Goal: Communication & Community: Connect with others

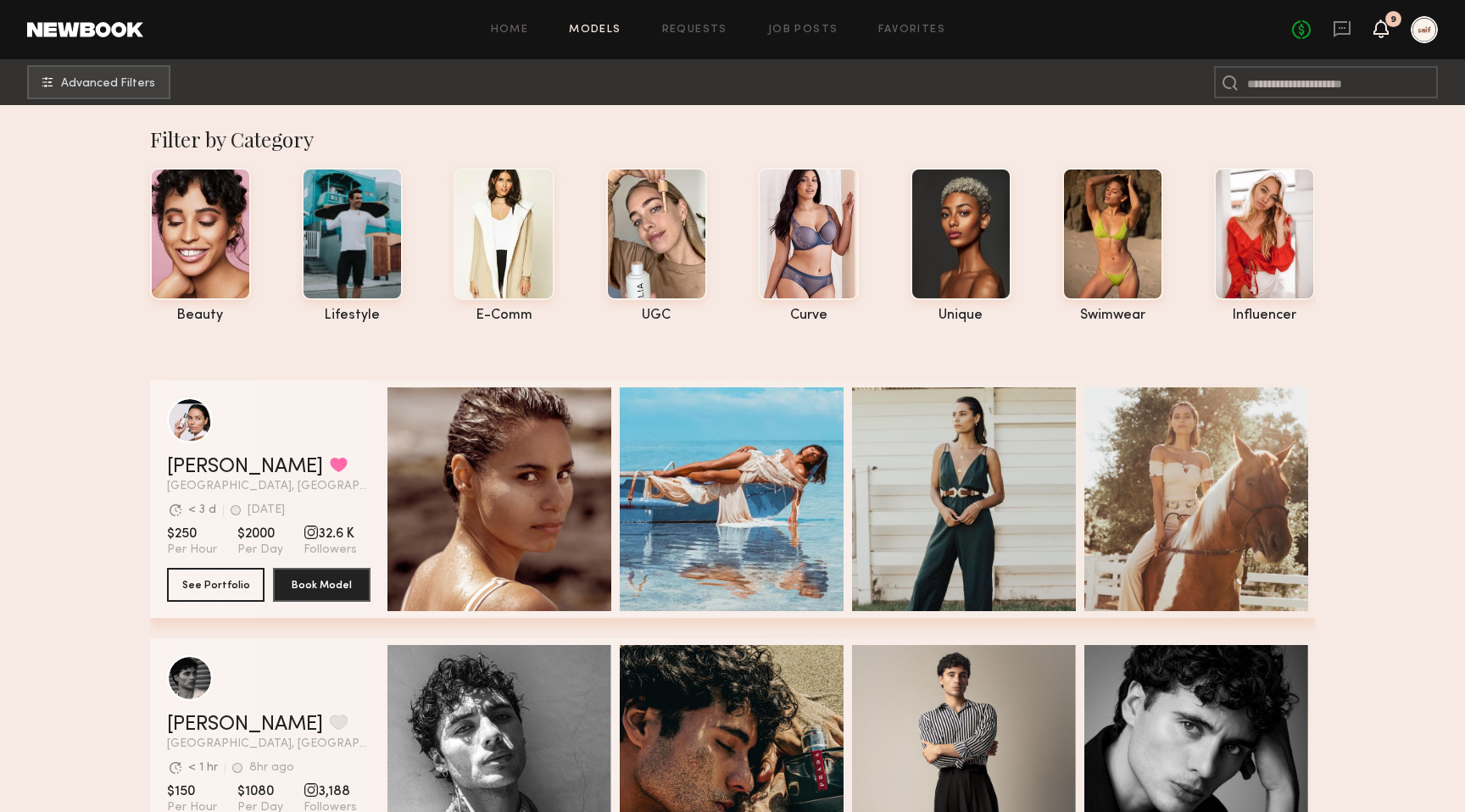
click at [1384, 24] on icon at bounding box center [1381, 28] width 13 height 12
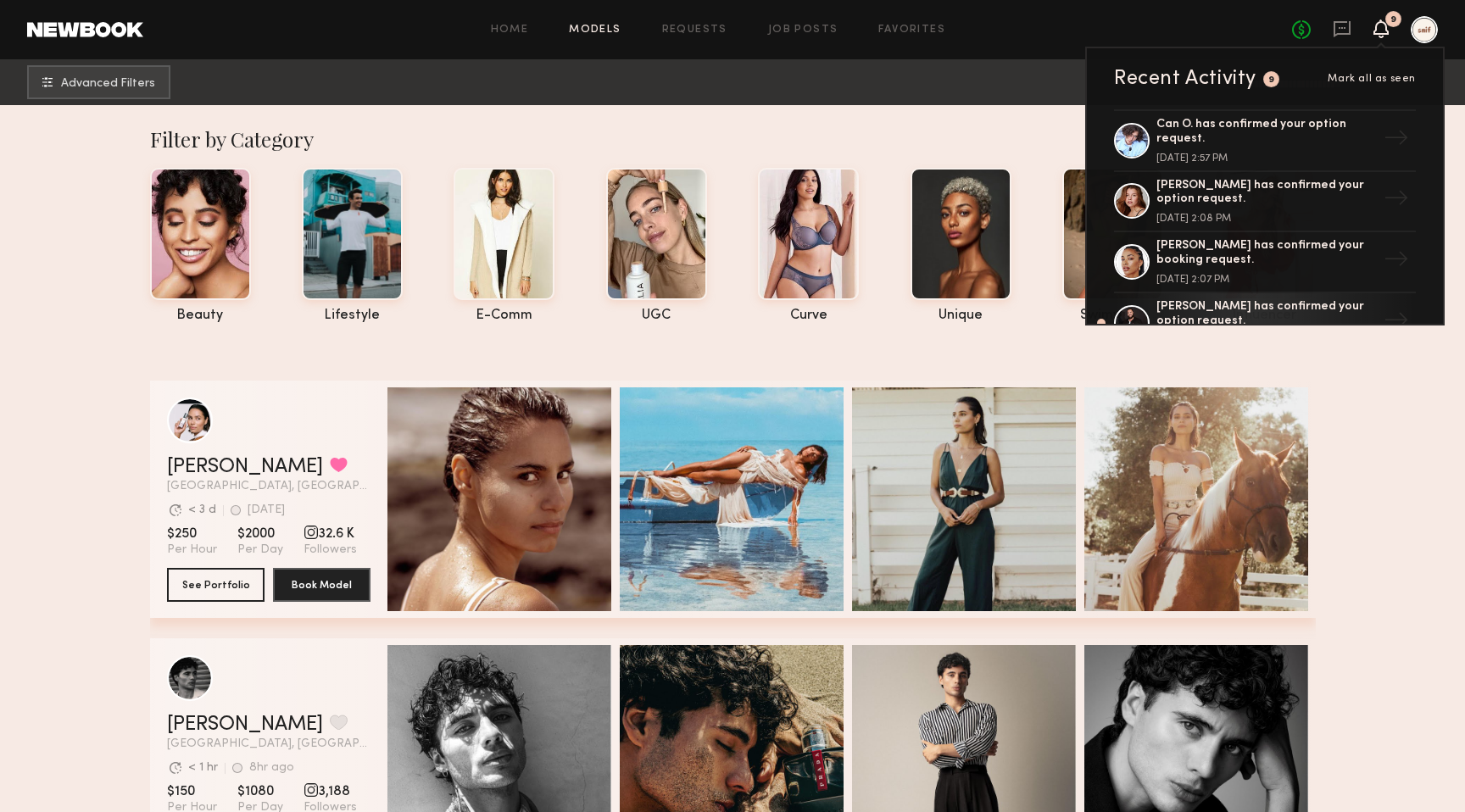
click at [1384, 24] on icon at bounding box center [1381, 28] width 13 height 12
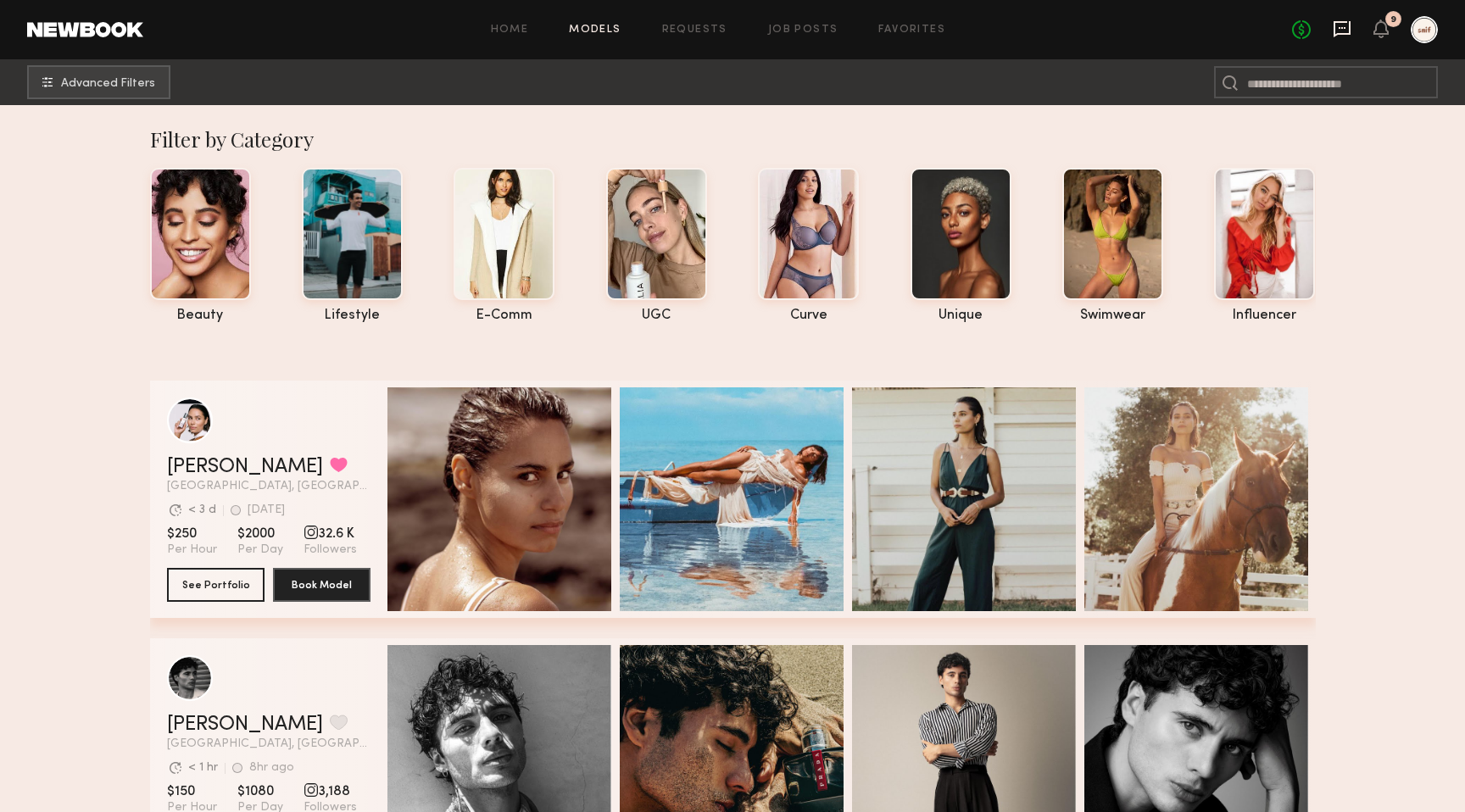
click at [1345, 29] on icon at bounding box center [1342, 28] width 19 height 19
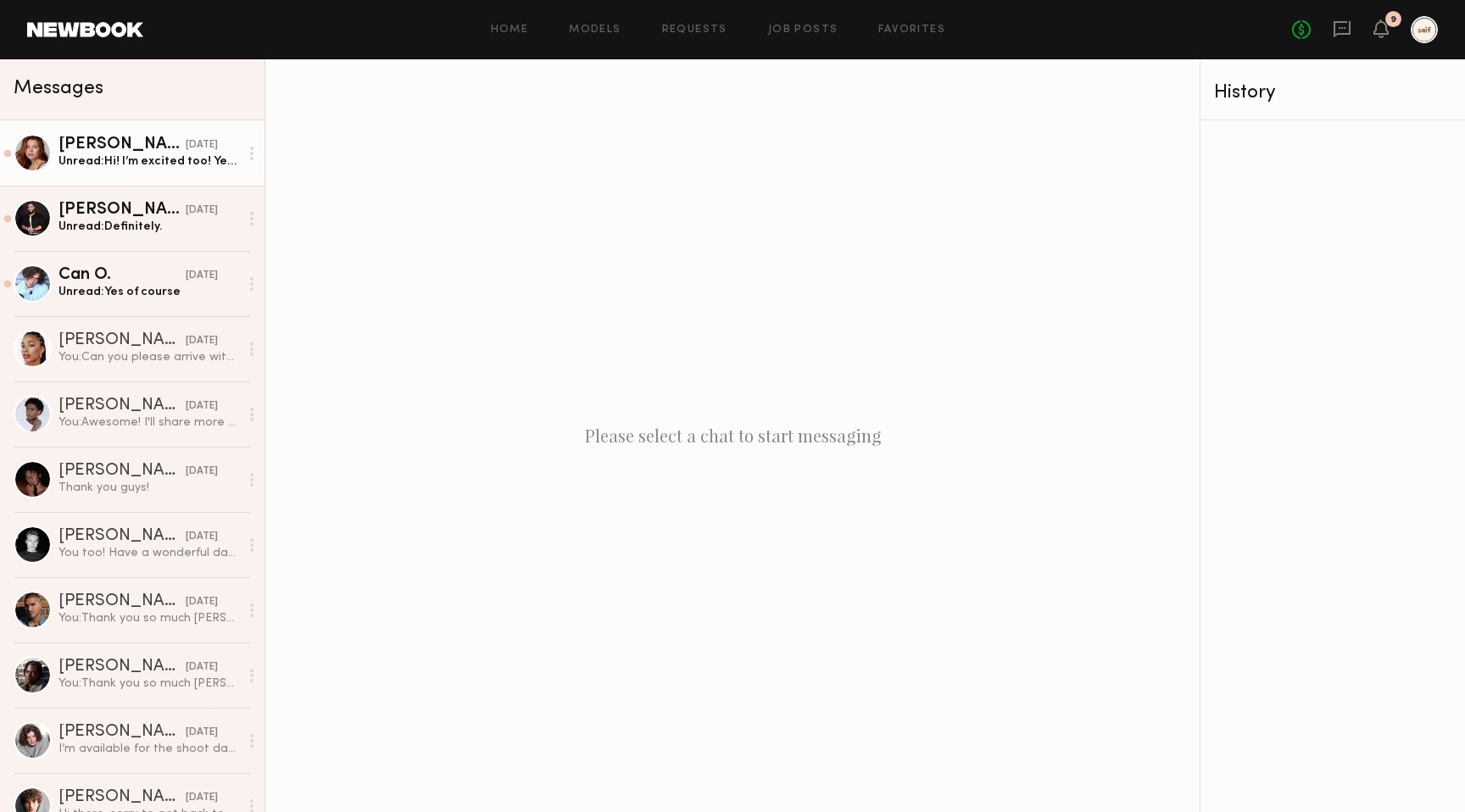
click at [187, 166] on div "Unread: Hi! I’m excited too! Yes I will and if you need my email it’s [EMAIL_AD…" at bounding box center [149, 161] width 181 height 16
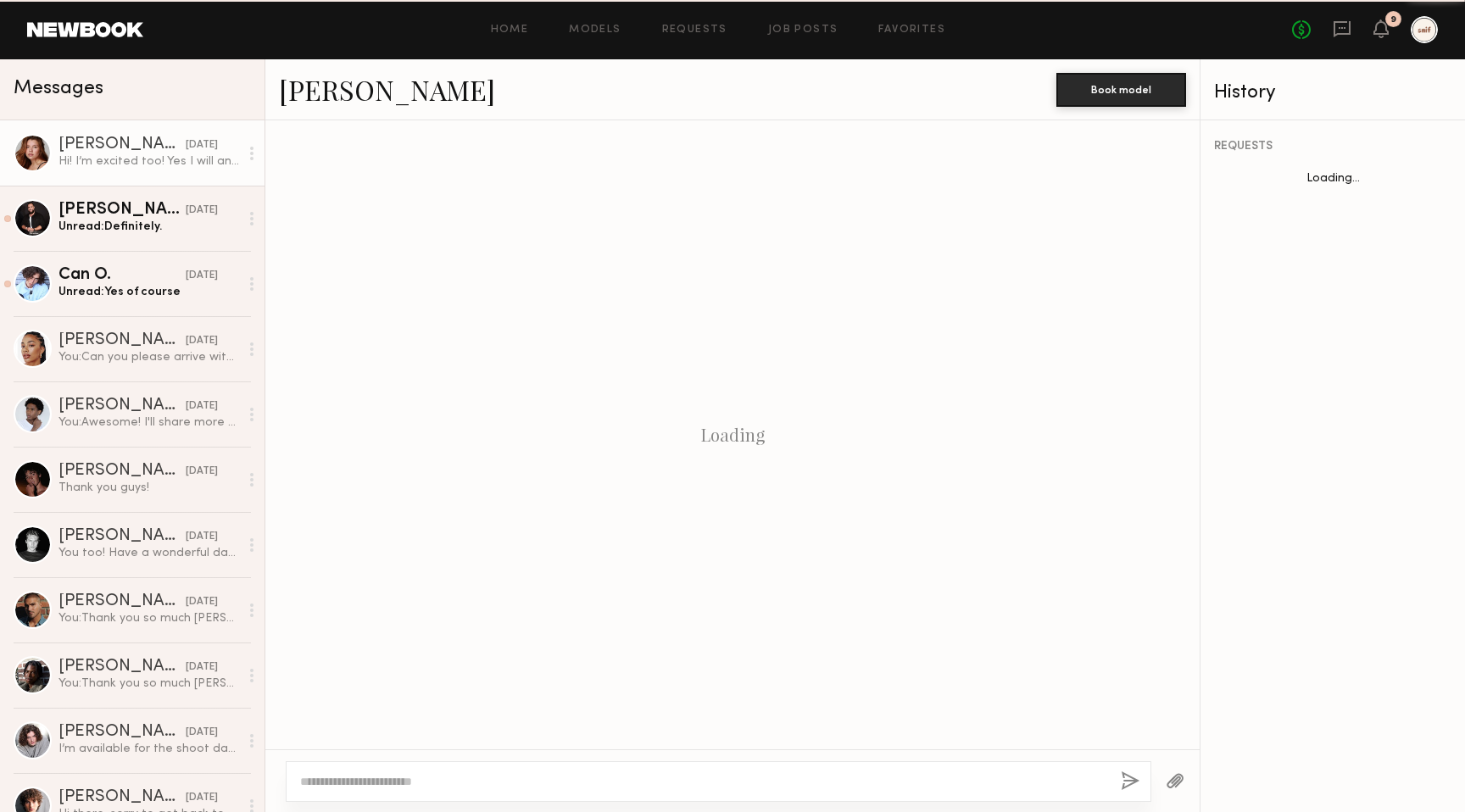
scroll to position [190, 0]
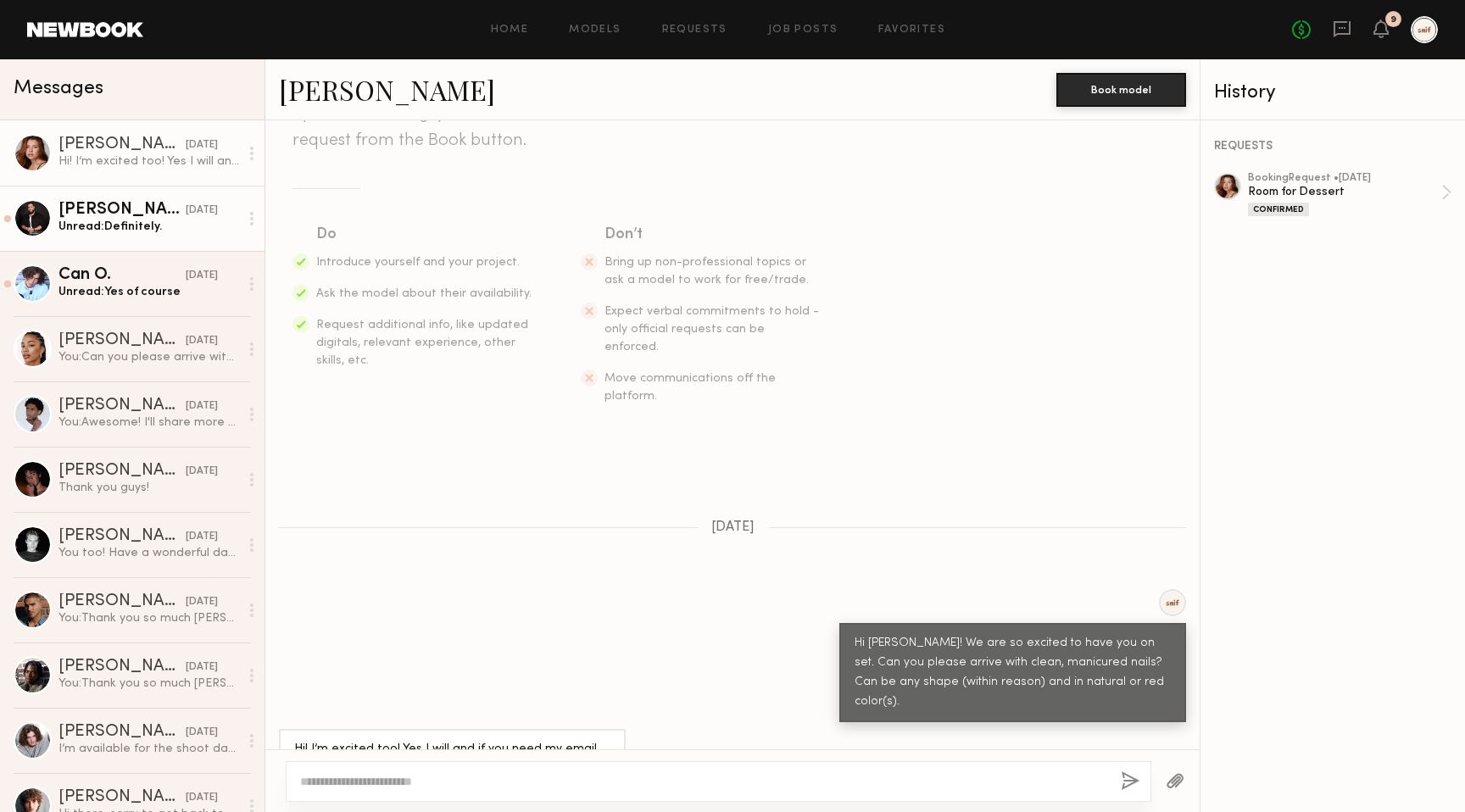
click at [163, 232] on div "Unread: Definitely." at bounding box center [149, 227] width 181 height 16
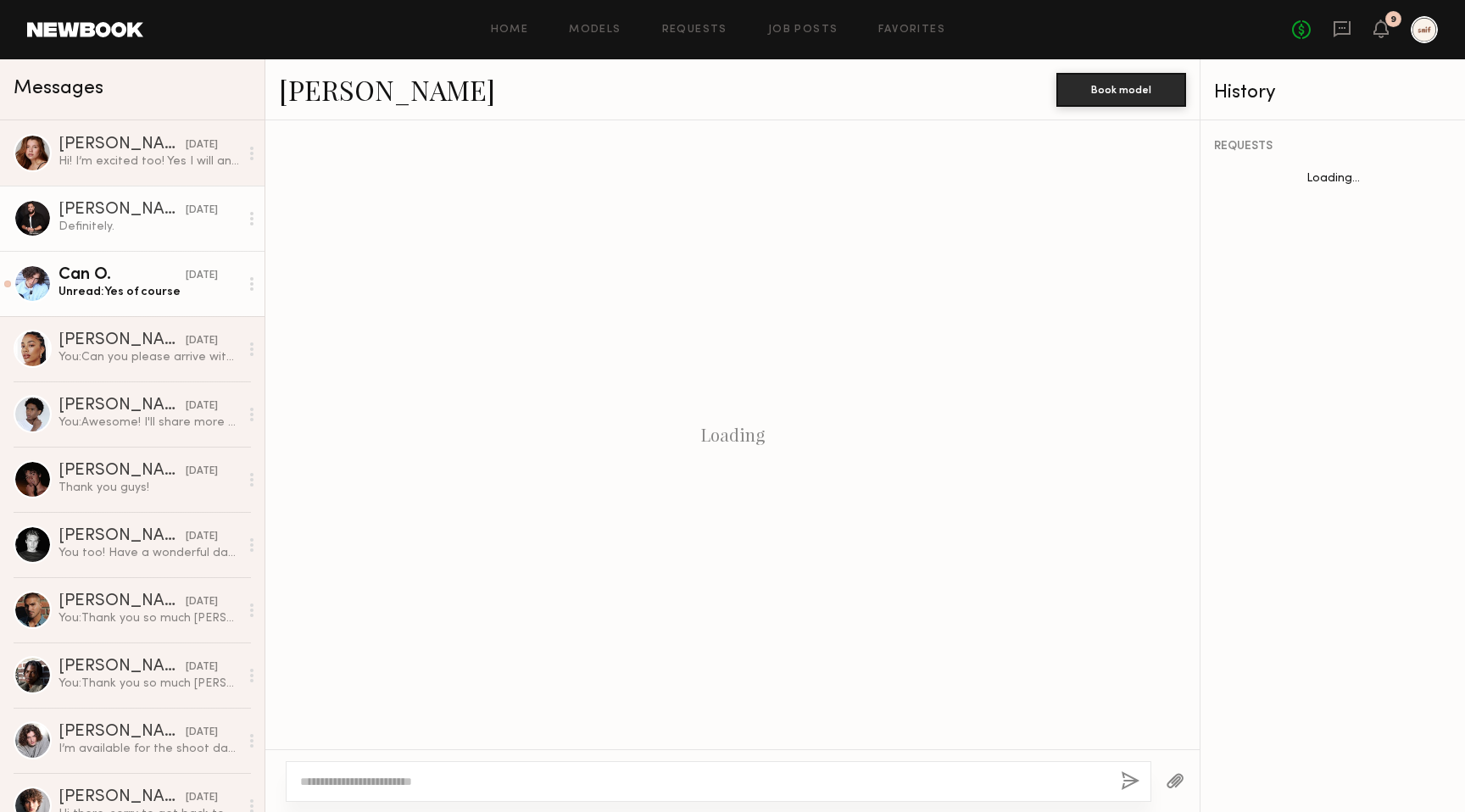
scroll to position [654, 0]
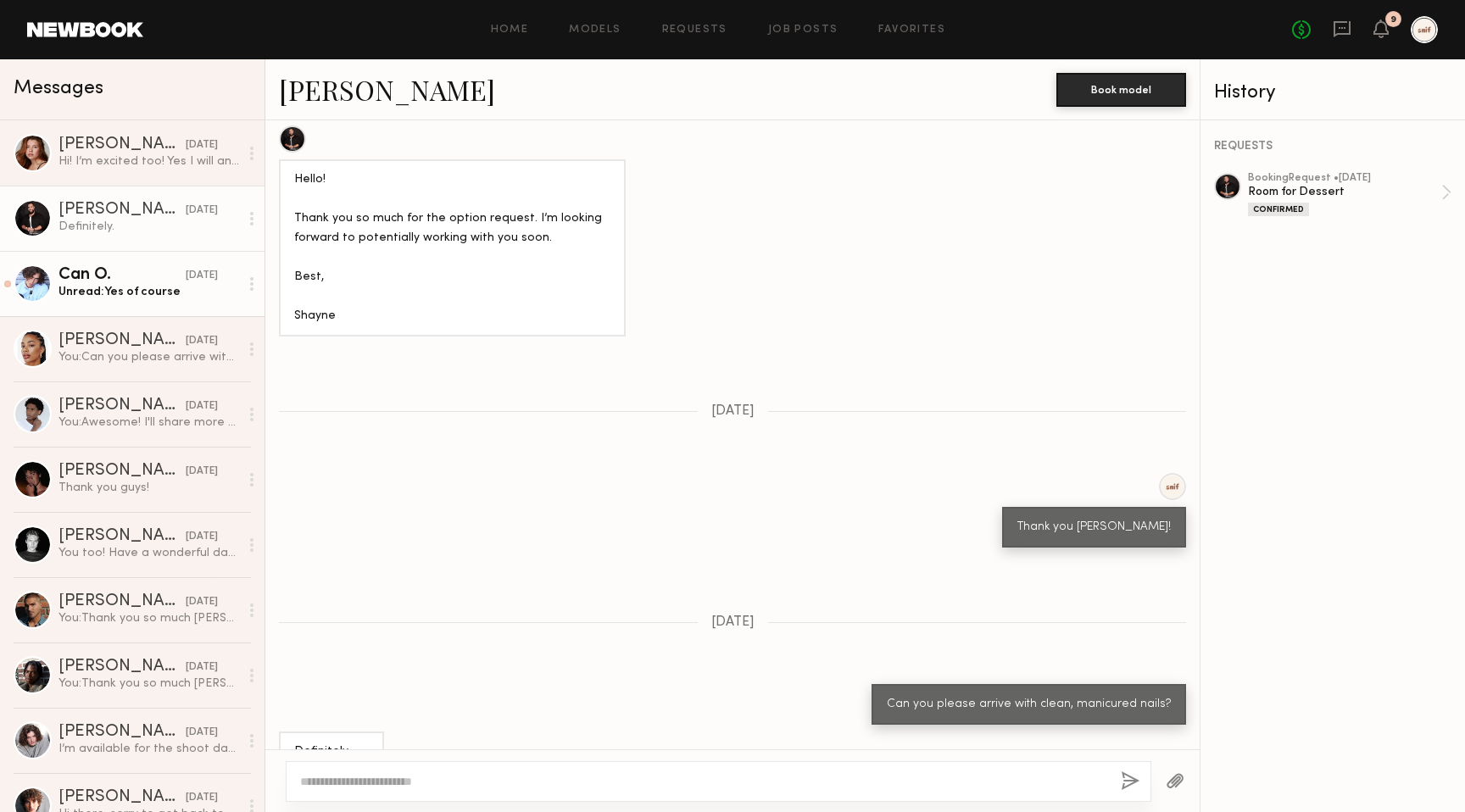
click at [154, 299] on div "Unread: Yes of course" at bounding box center [149, 292] width 181 height 16
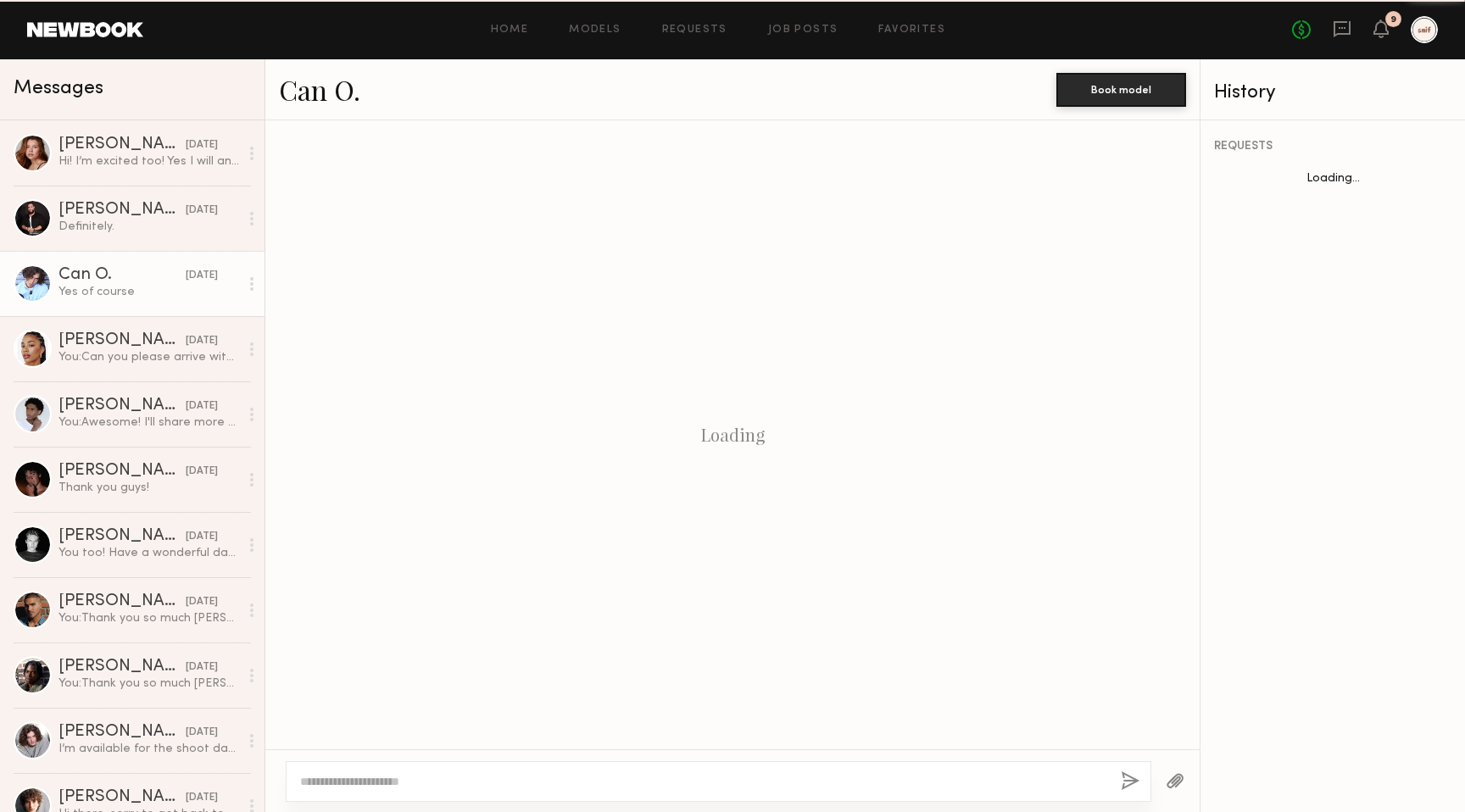
scroll to position [1321, 0]
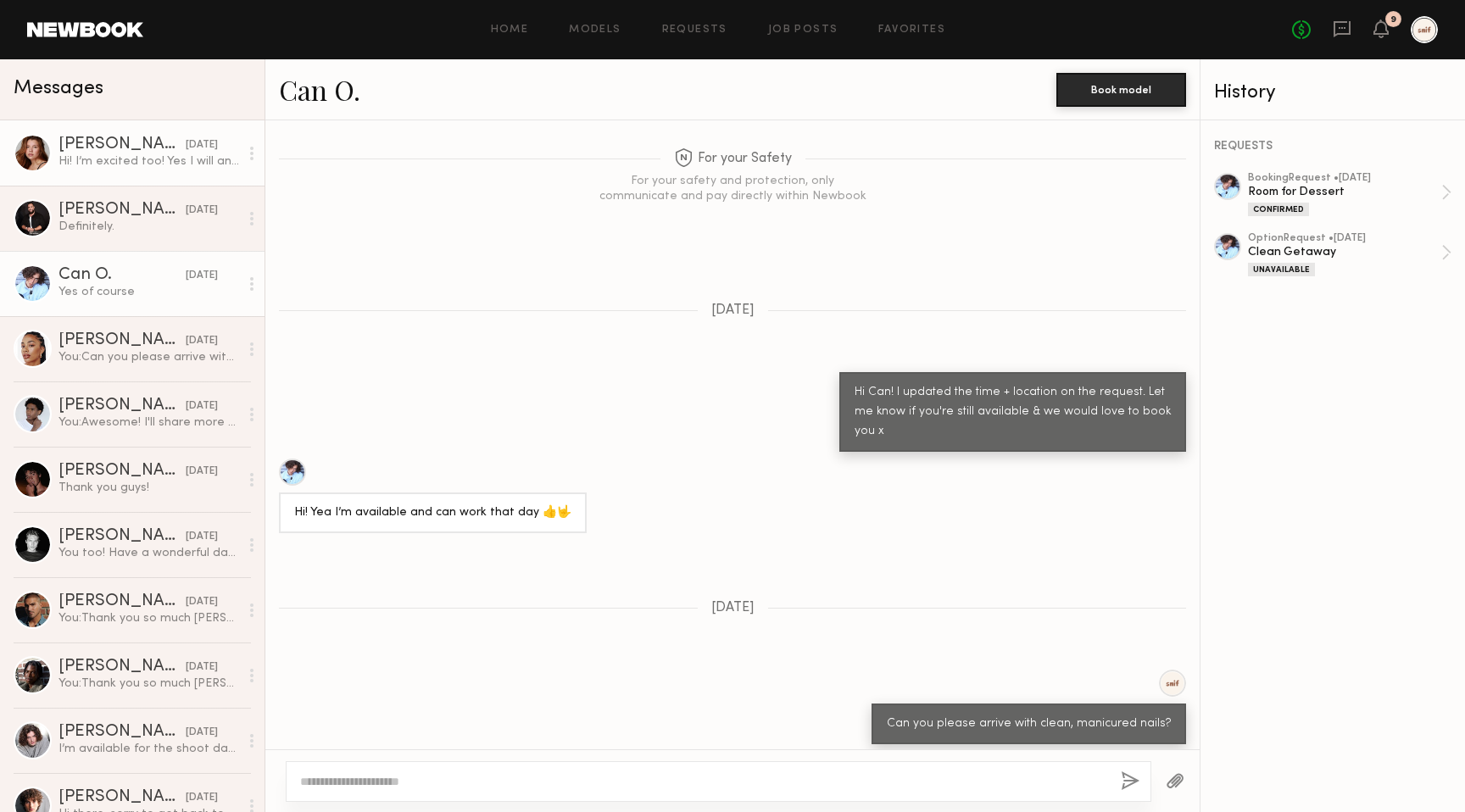
click at [148, 149] on div "[PERSON_NAME]" at bounding box center [122, 144] width 127 height 17
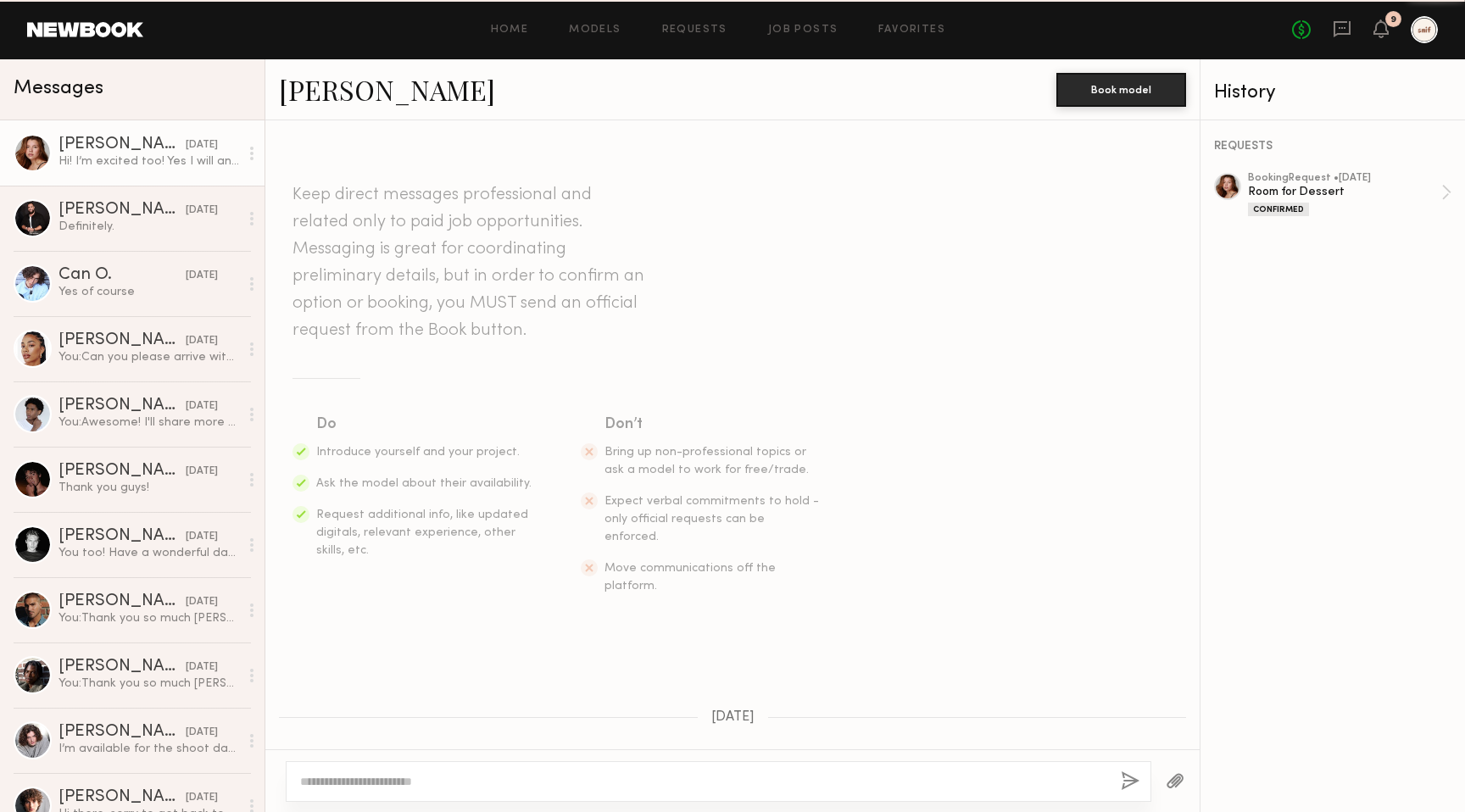
scroll to position [190, 0]
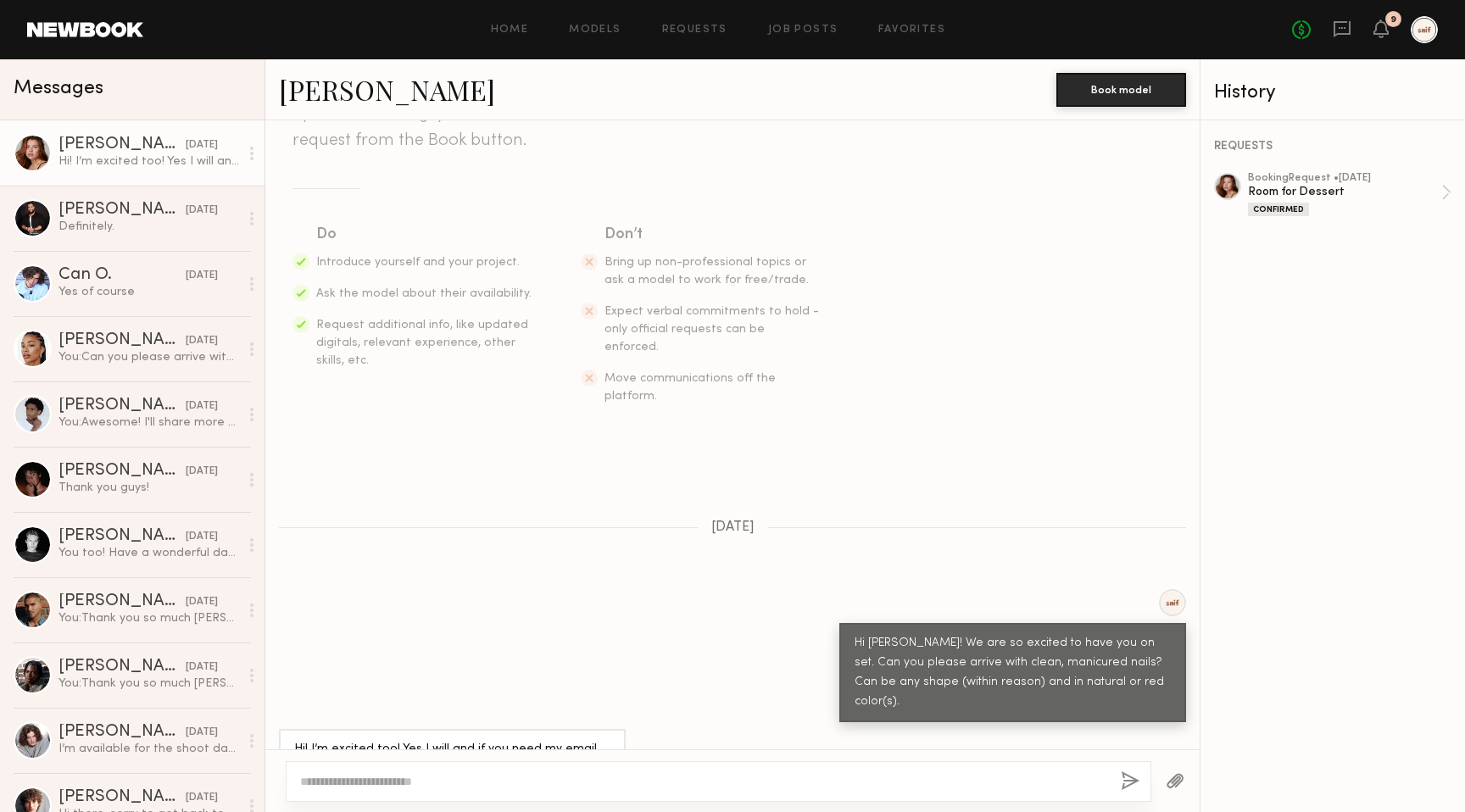
click at [39, 160] on div at bounding box center [32, 152] width 38 height 38
click at [310, 80] on link "[PERSON_NAME]" at bounding box center [387, 89] width 216 height 37
click at [100, 332] on div "[PERSON_NAME]" at bounding box center [122, 340] width 127 height 17
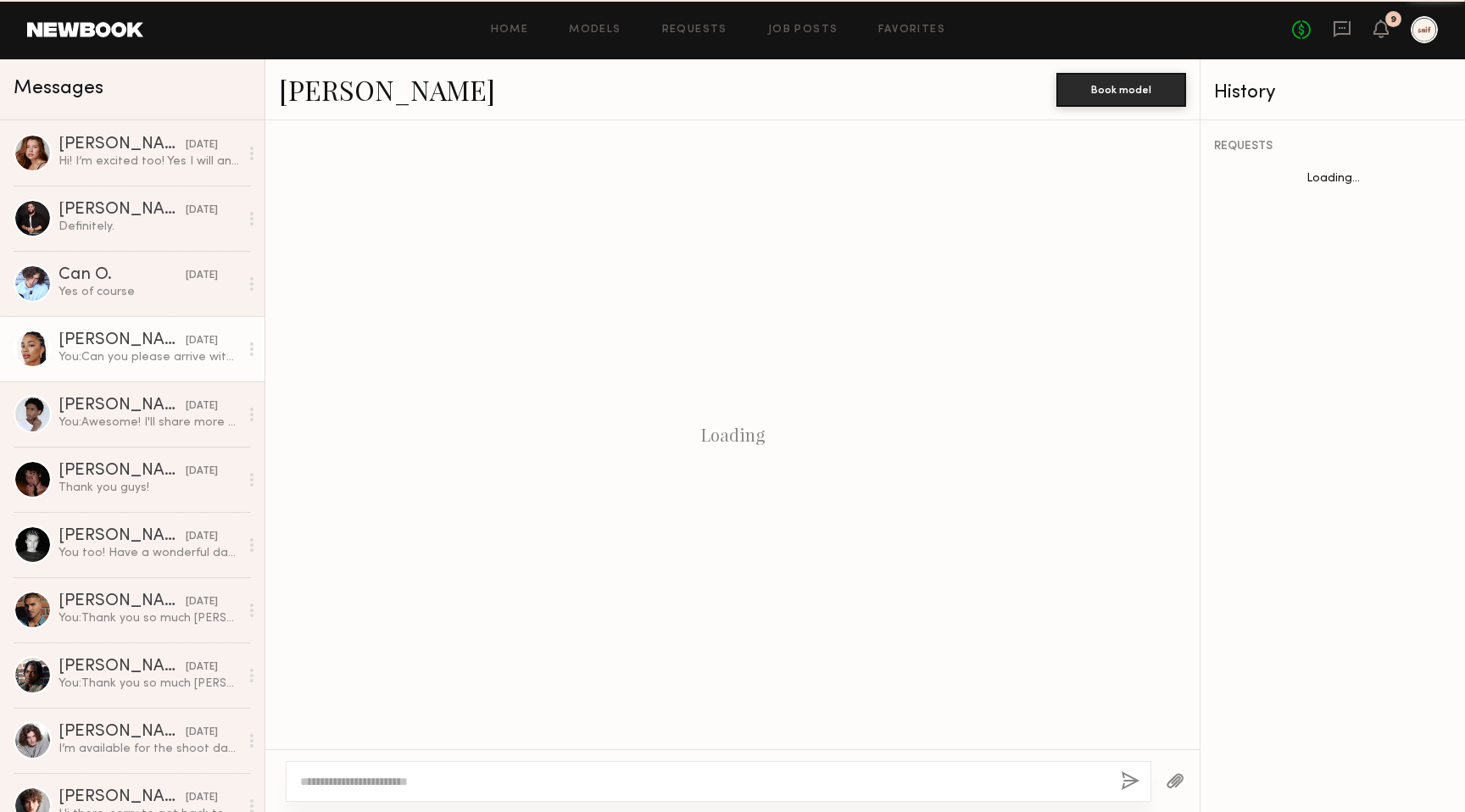
scroll to position [509, 0]
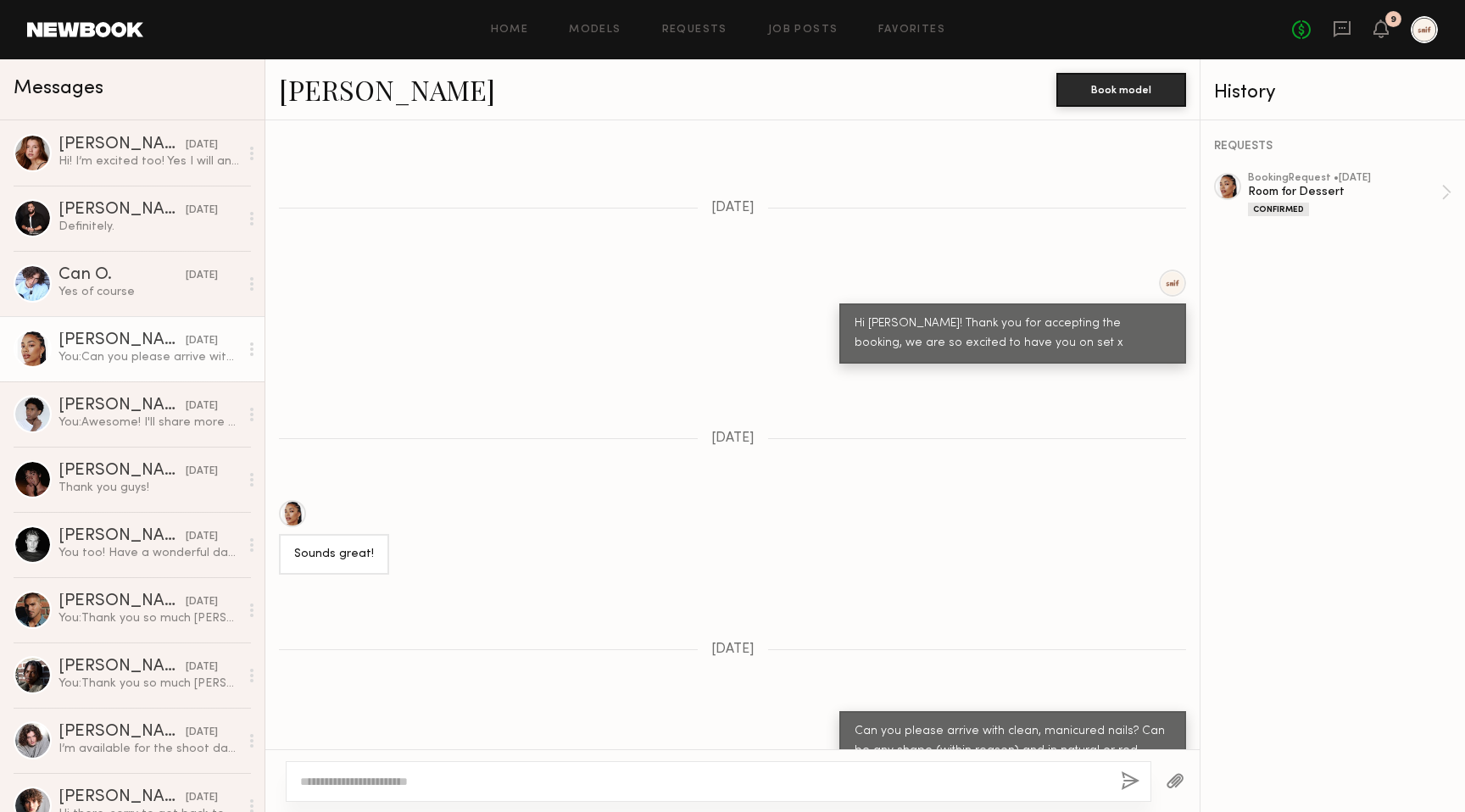
click at [349, 93] on link "[PERSON_NAME]" at bounding box center [387, 89] width 216 height 37
click at [148, 275] on div "Can O." at bounding box center [122, 275] width 127 height 17
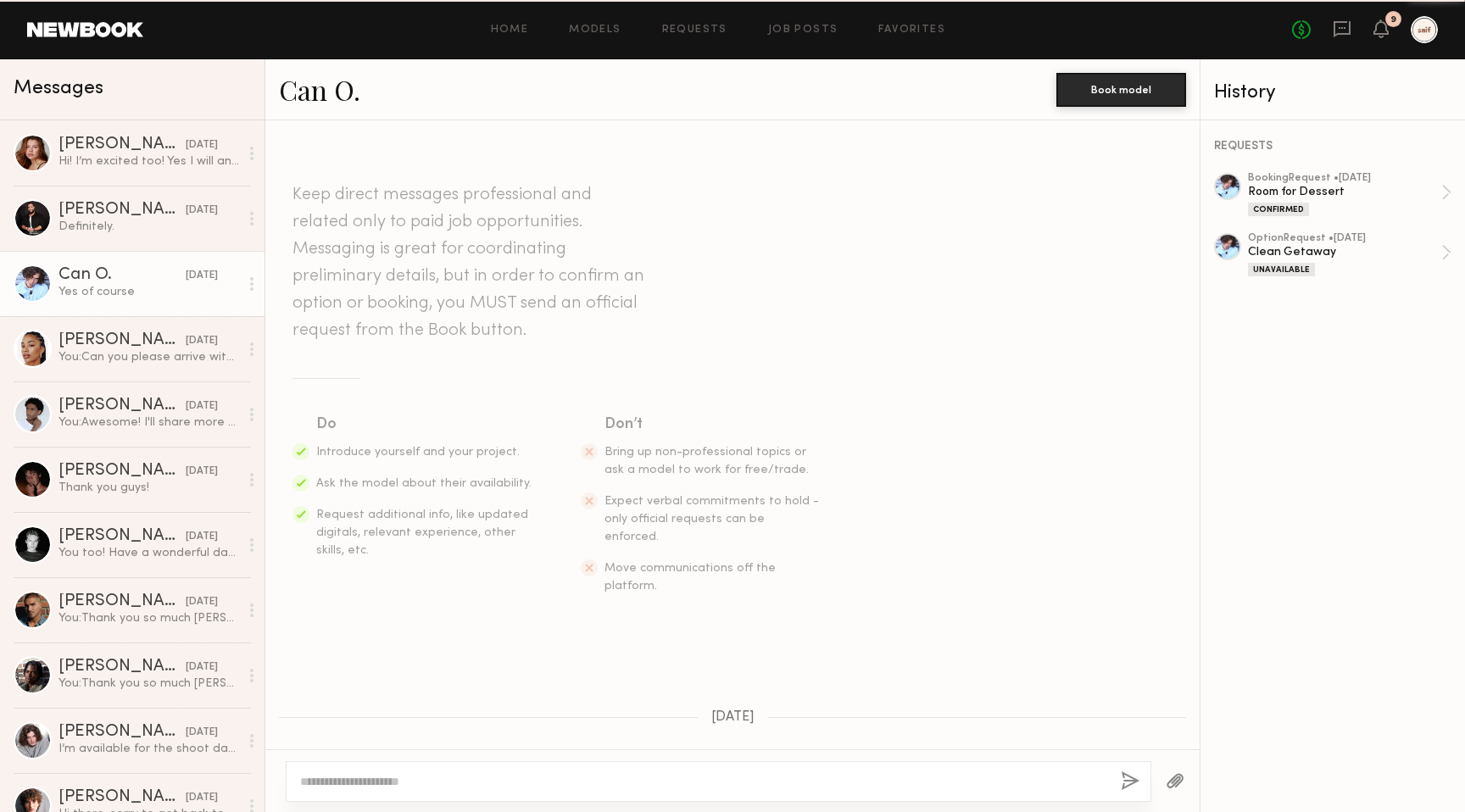
scroll to position [1321, 0]
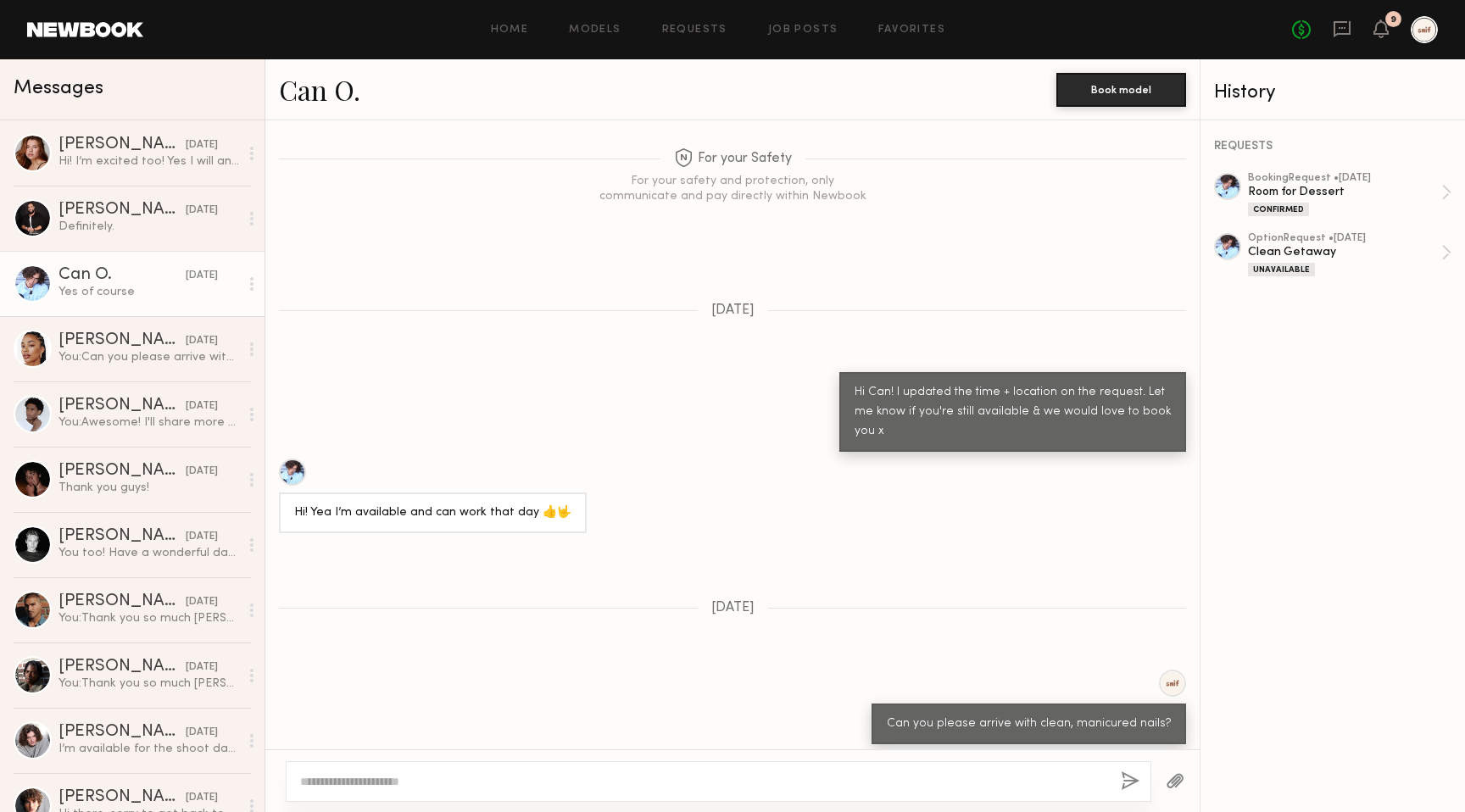
click at [318, 98] on link "Can O." at bounding box center [319, 89] width 81 height 37
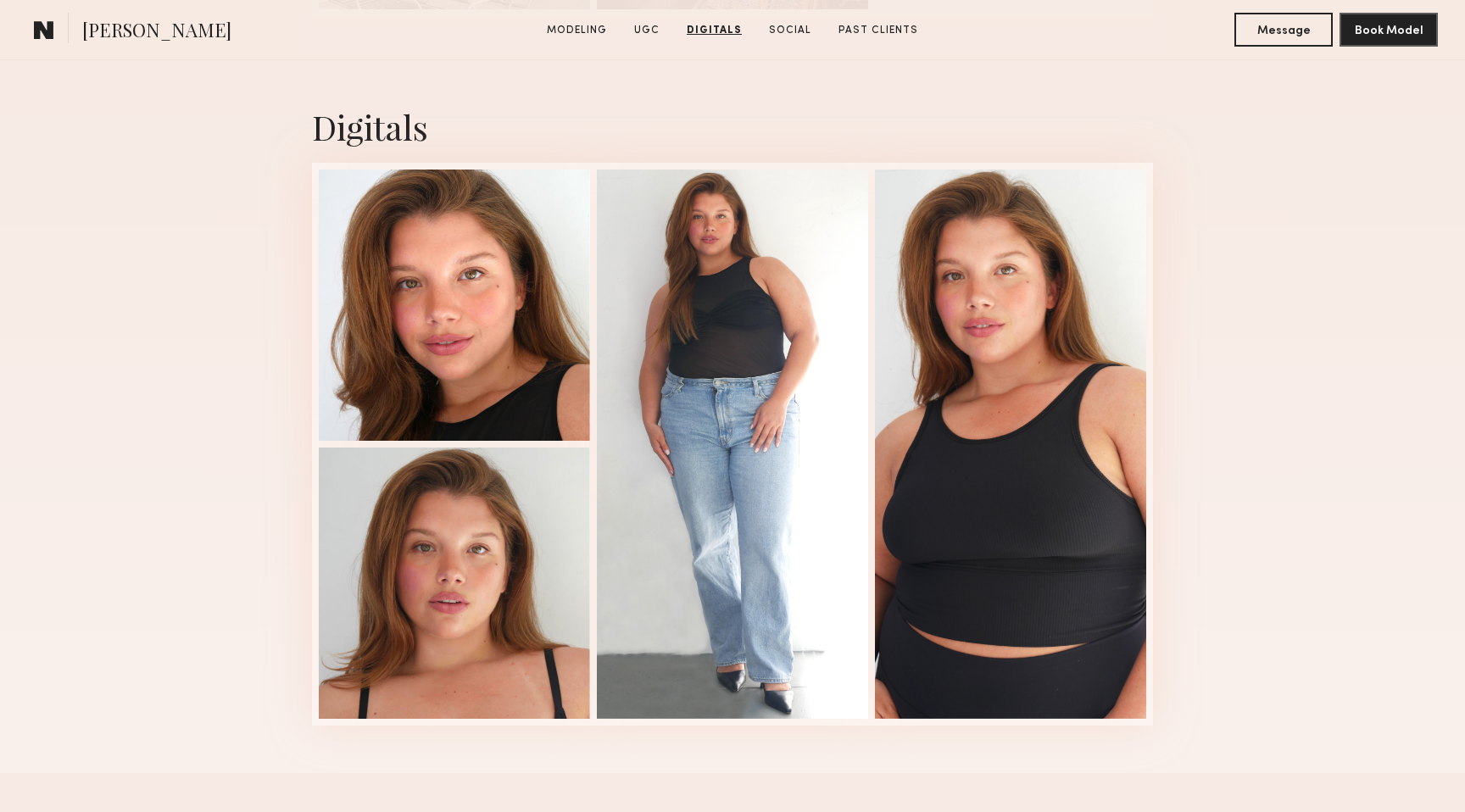
scroll to position [4320, 0]
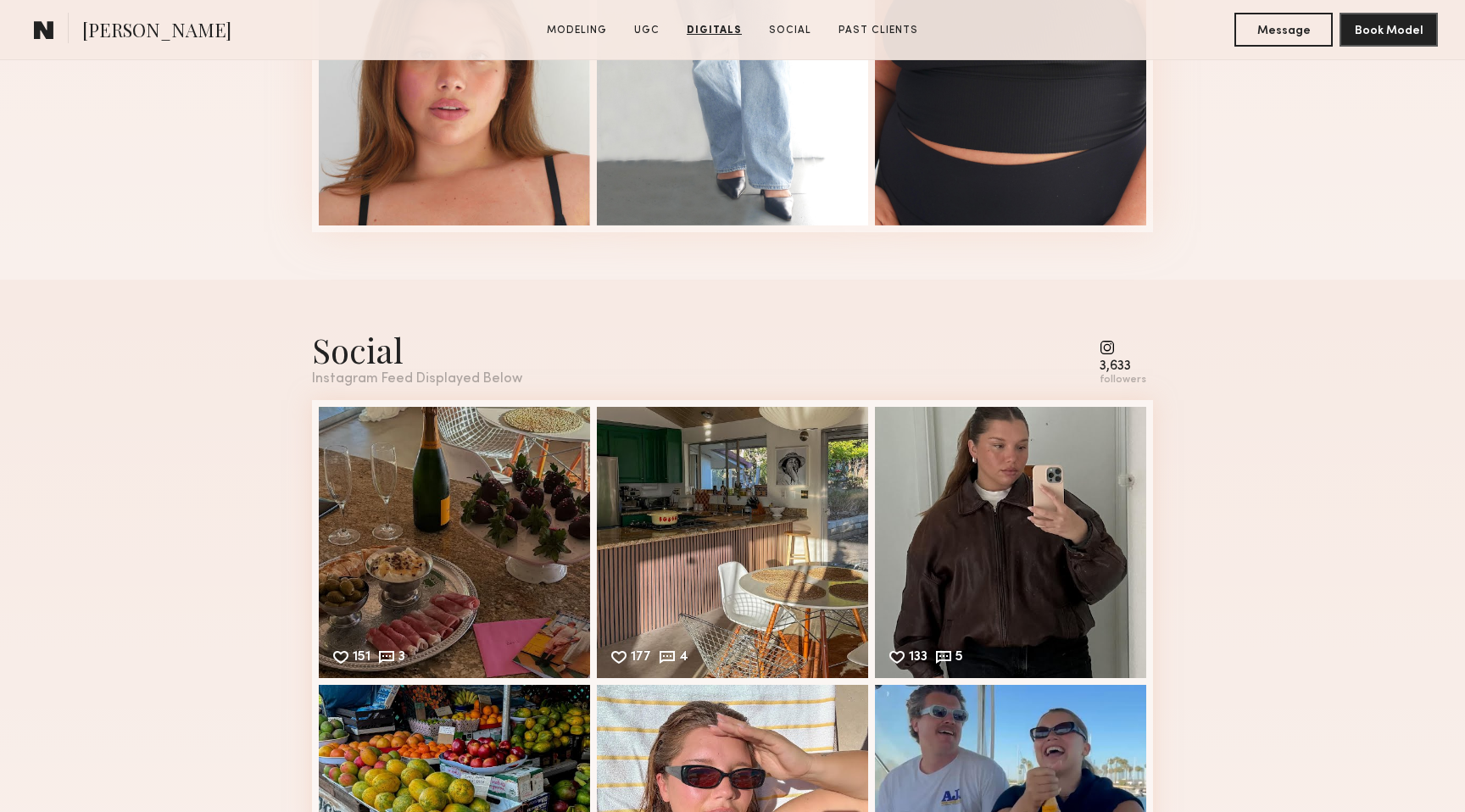
click at [1120, 357] on div "3,633 followers" at bounding box center [1123, 363] width 46 height 46
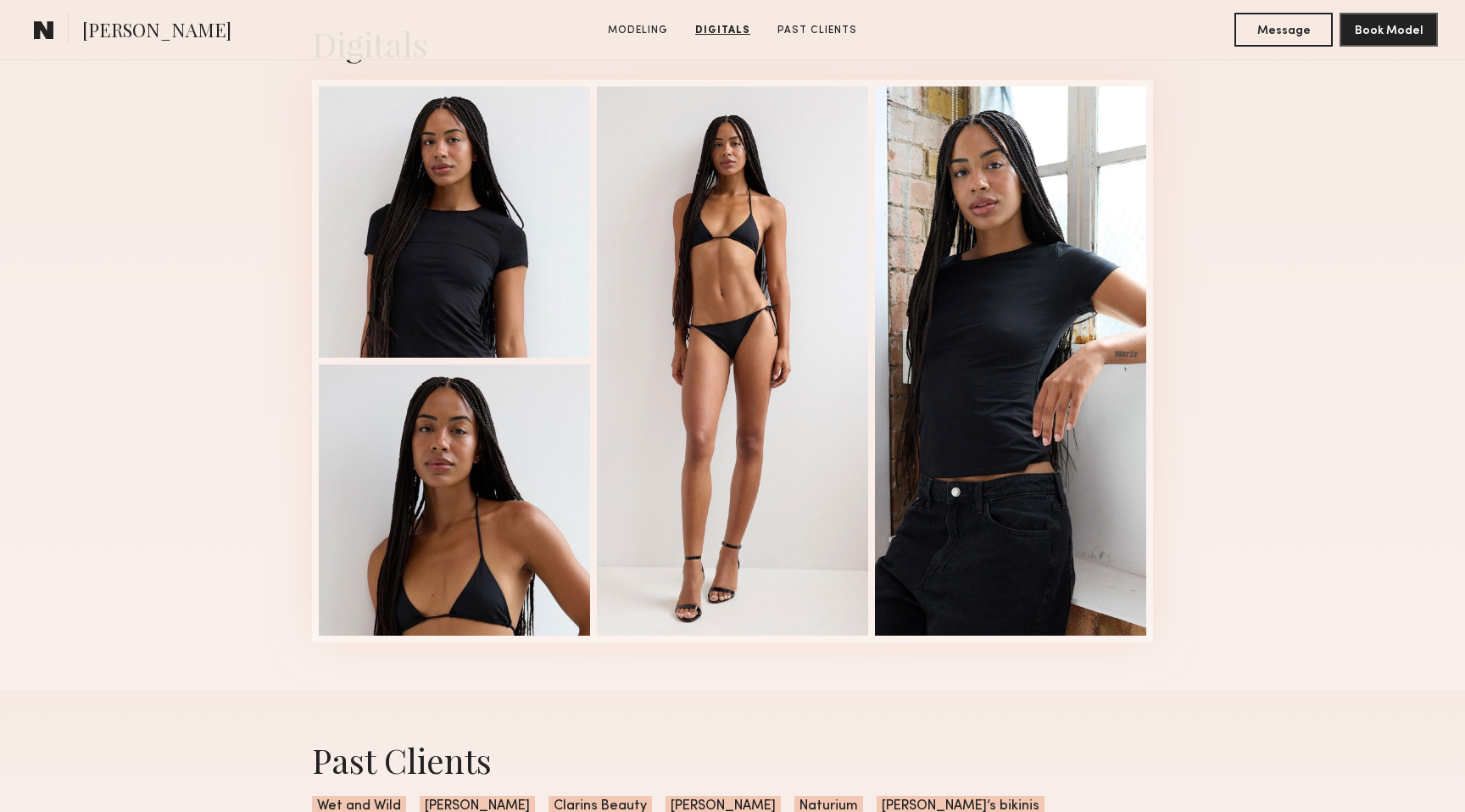
scroll to position [1546, 0]
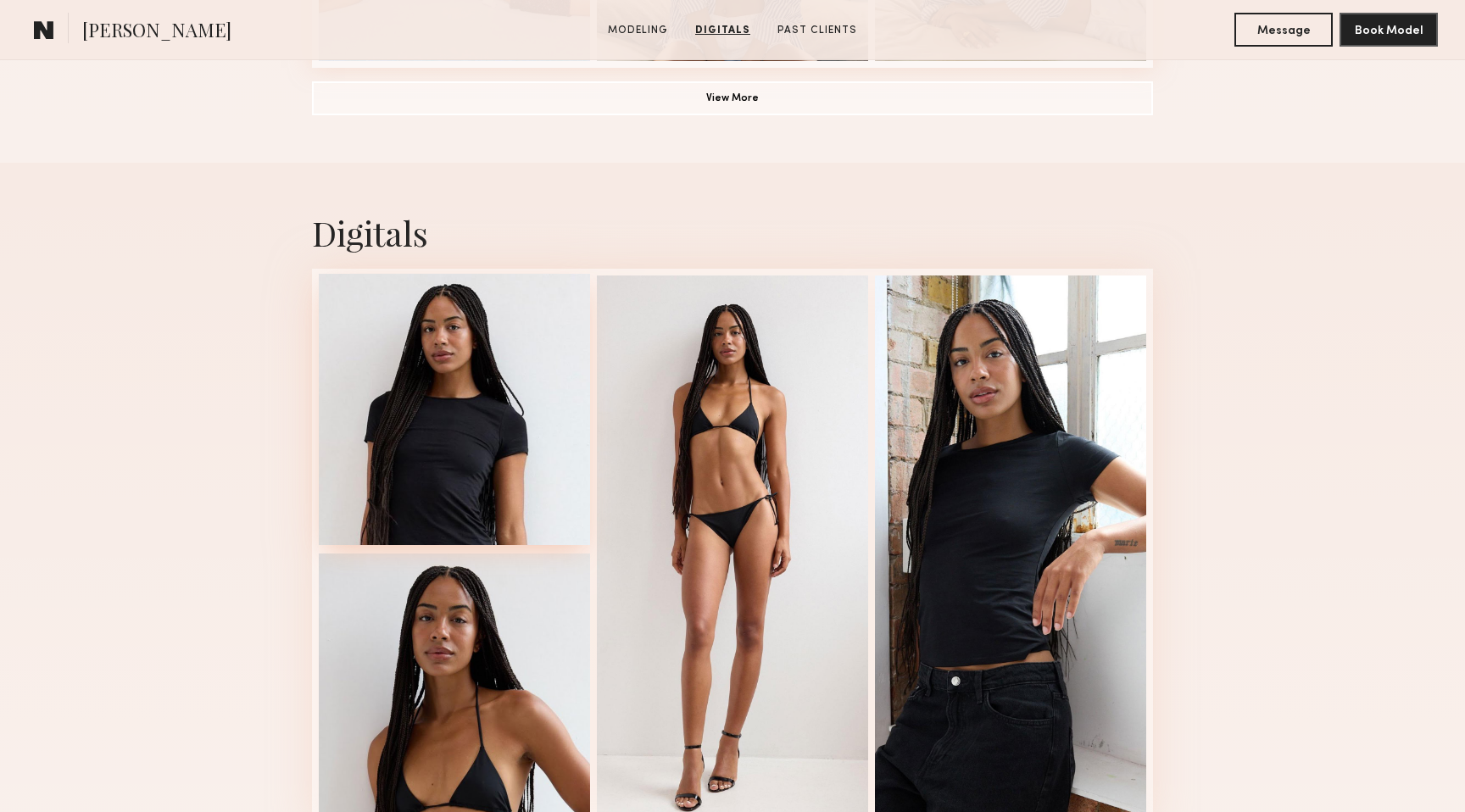
click at [441, 442] on div at bounding box center [454, 410] width 272 height 272
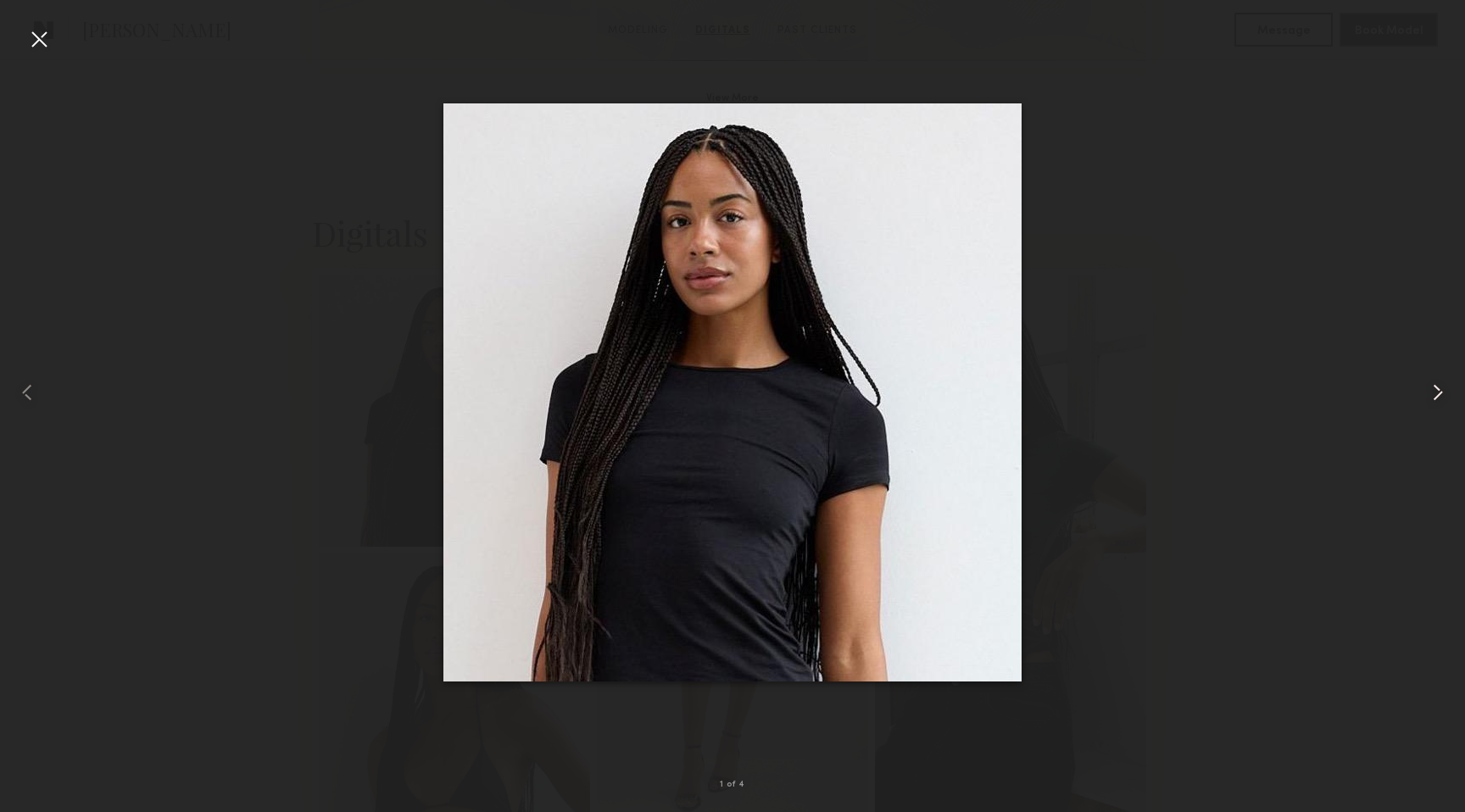
click at [1440, 392] on common-icon at bounding box center [1438, 393] width 27 height 27
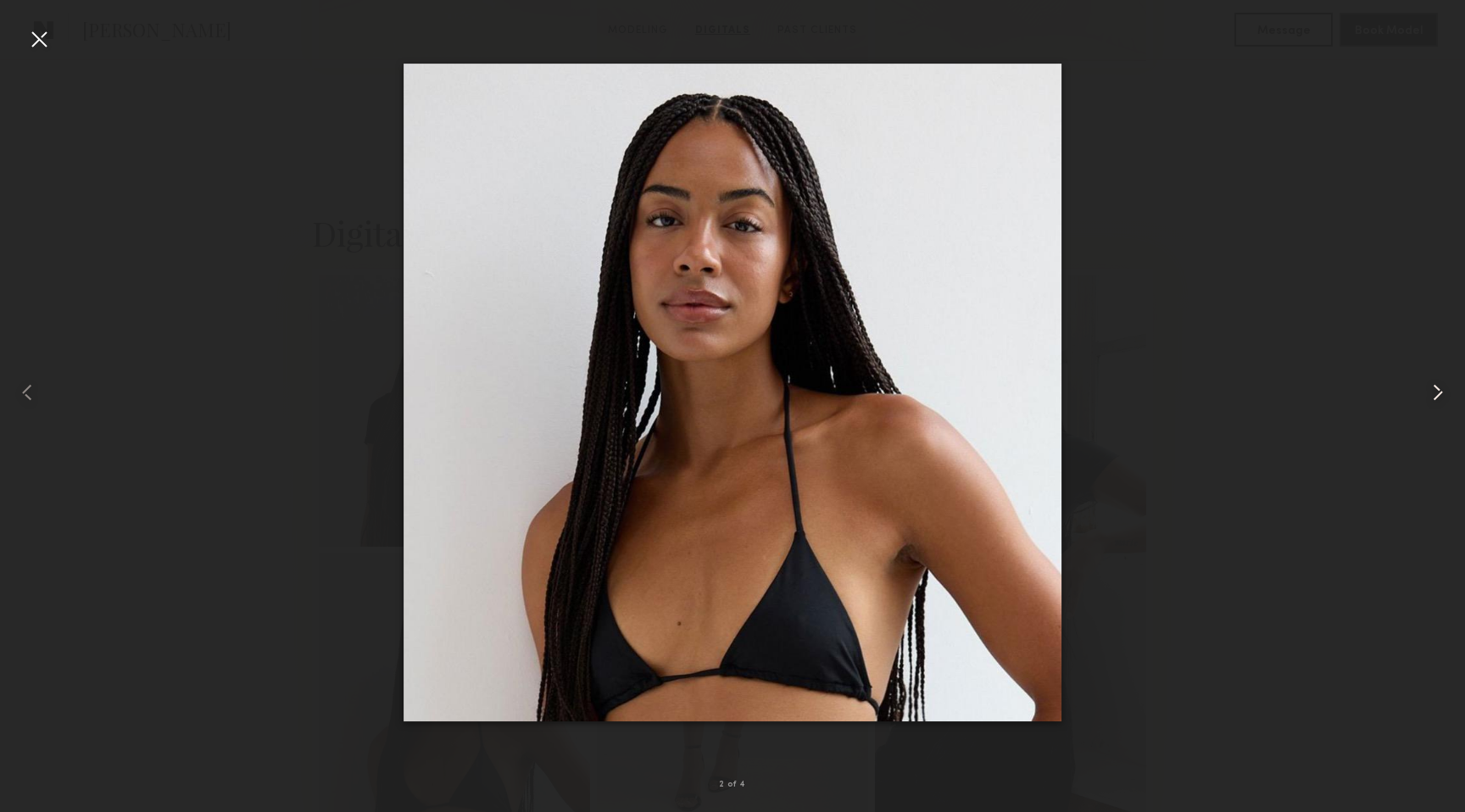
click at [1441, 393] on common-icon at bounding box center [1438, 393] width 27 height 27
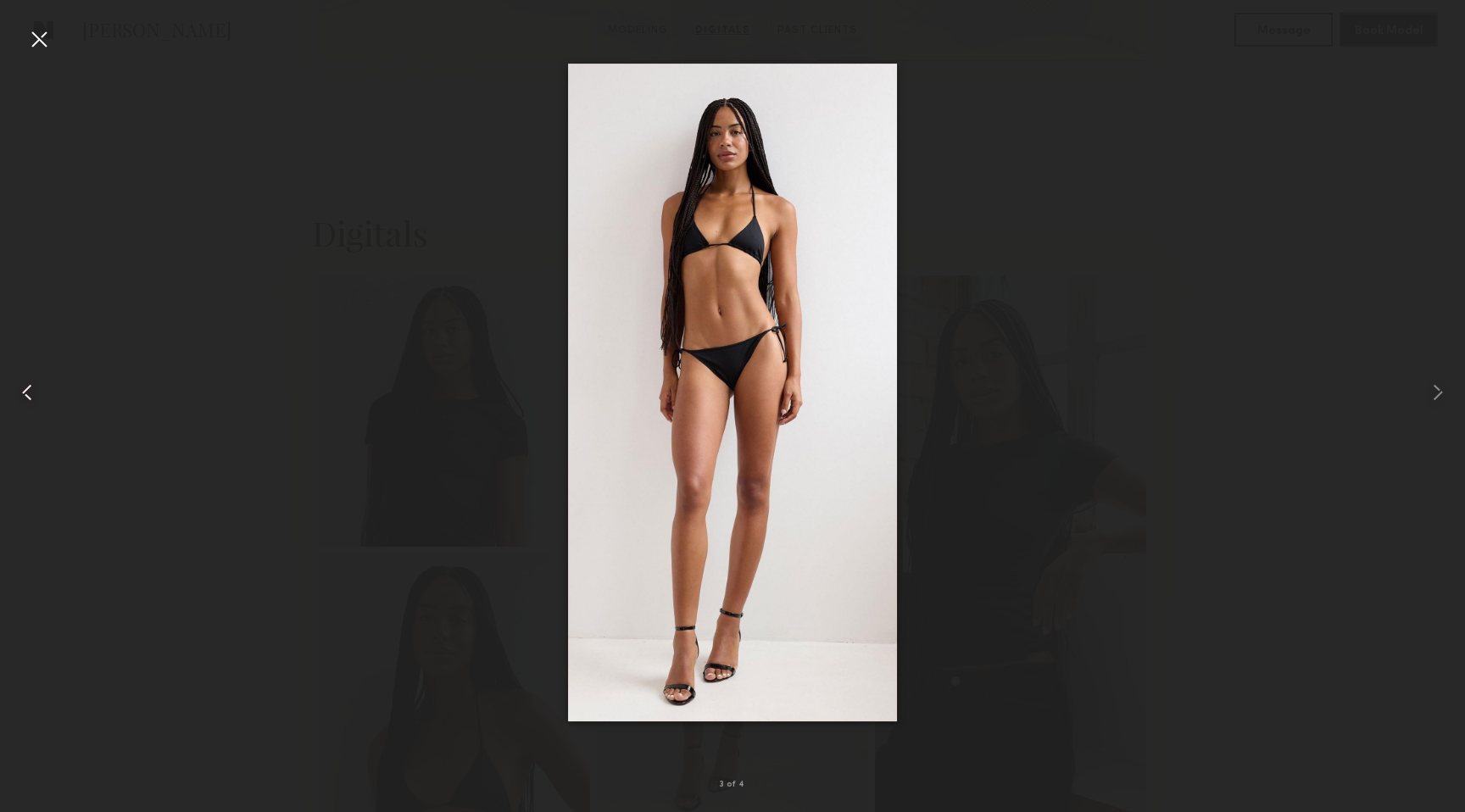
click at [18, 392] on common-icon at bounding box center [27, 393] width 27 height 27
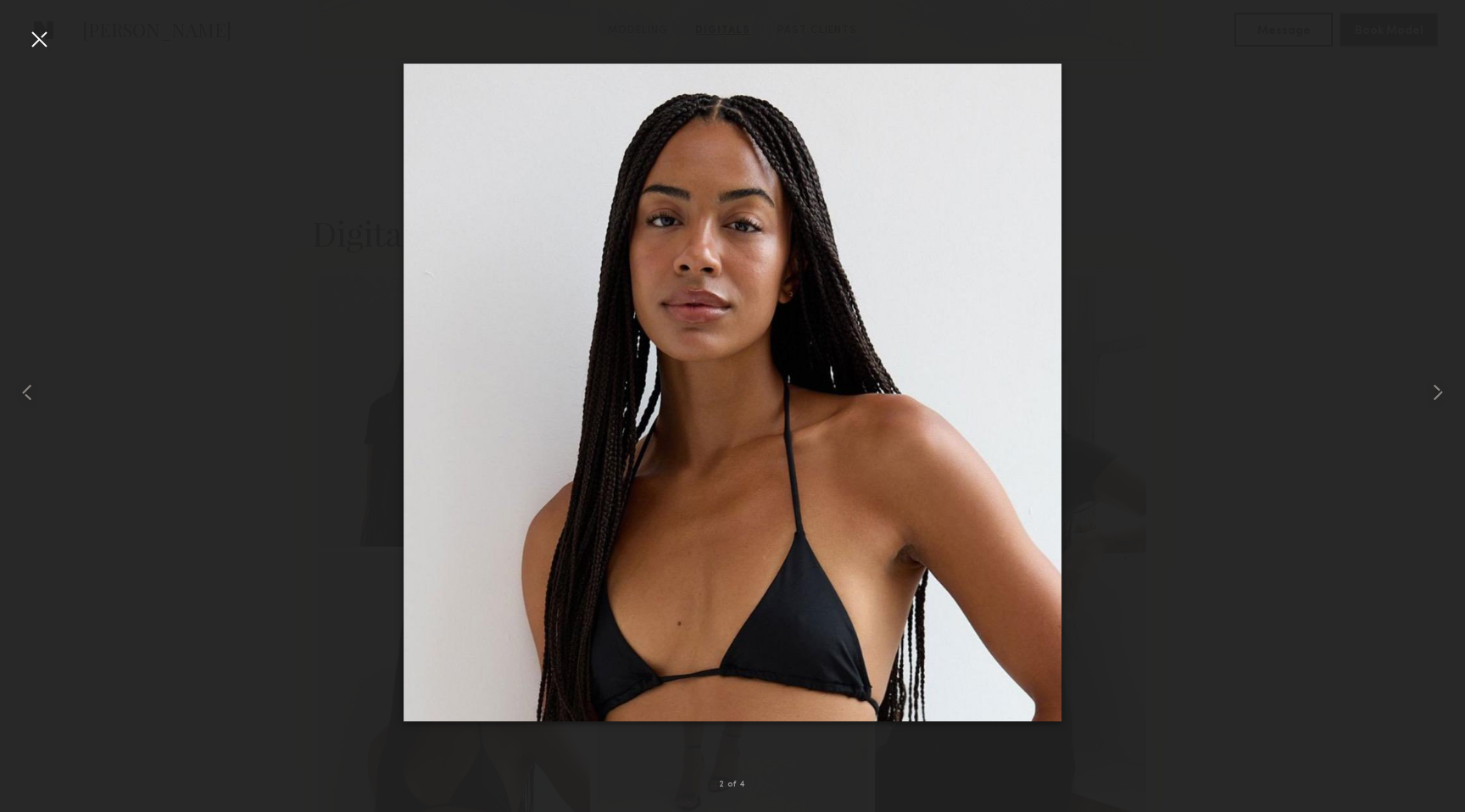
click at [41, 40] on div at bounding box center [39, 39] width 27 height 27
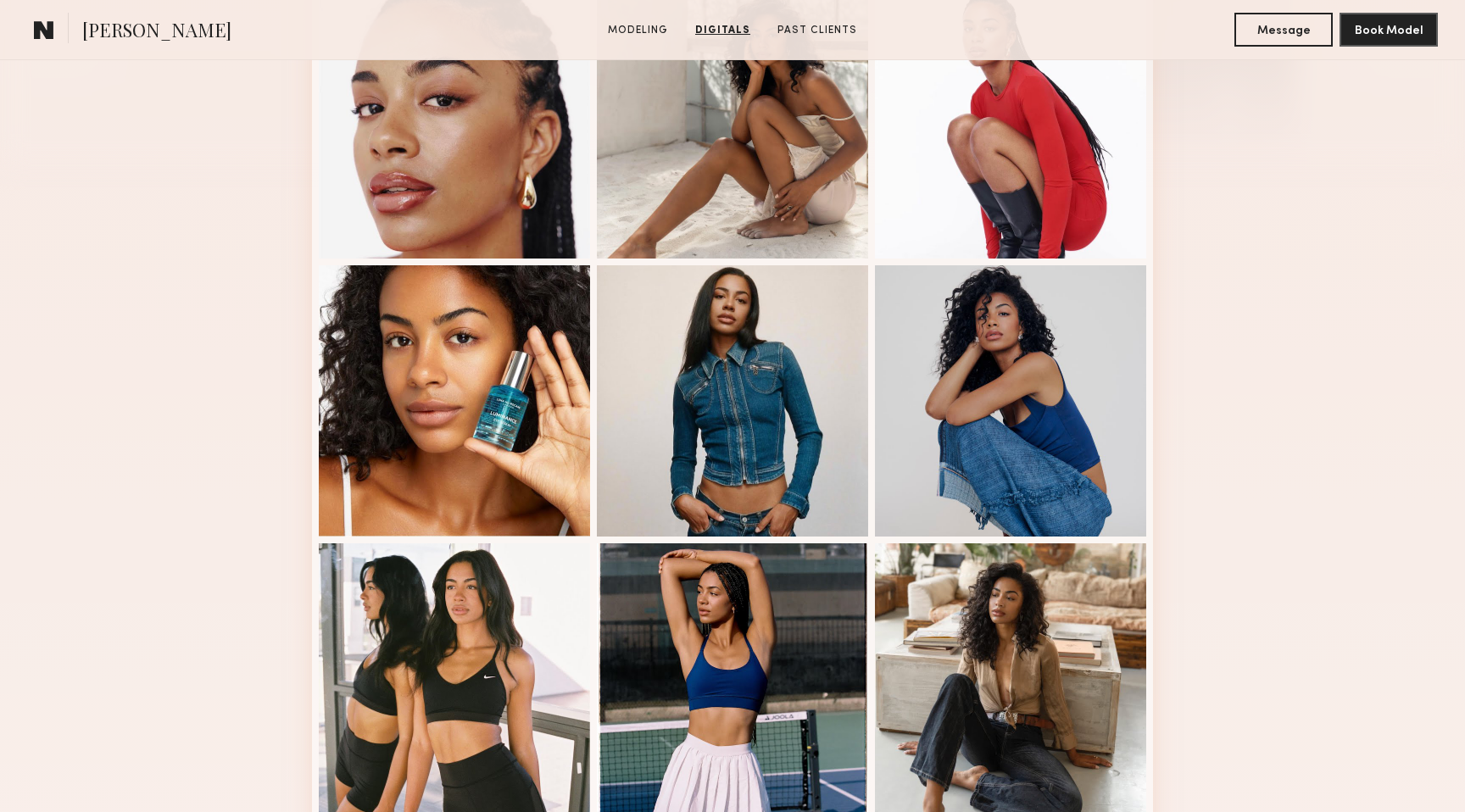
scroll to position [0, 0]
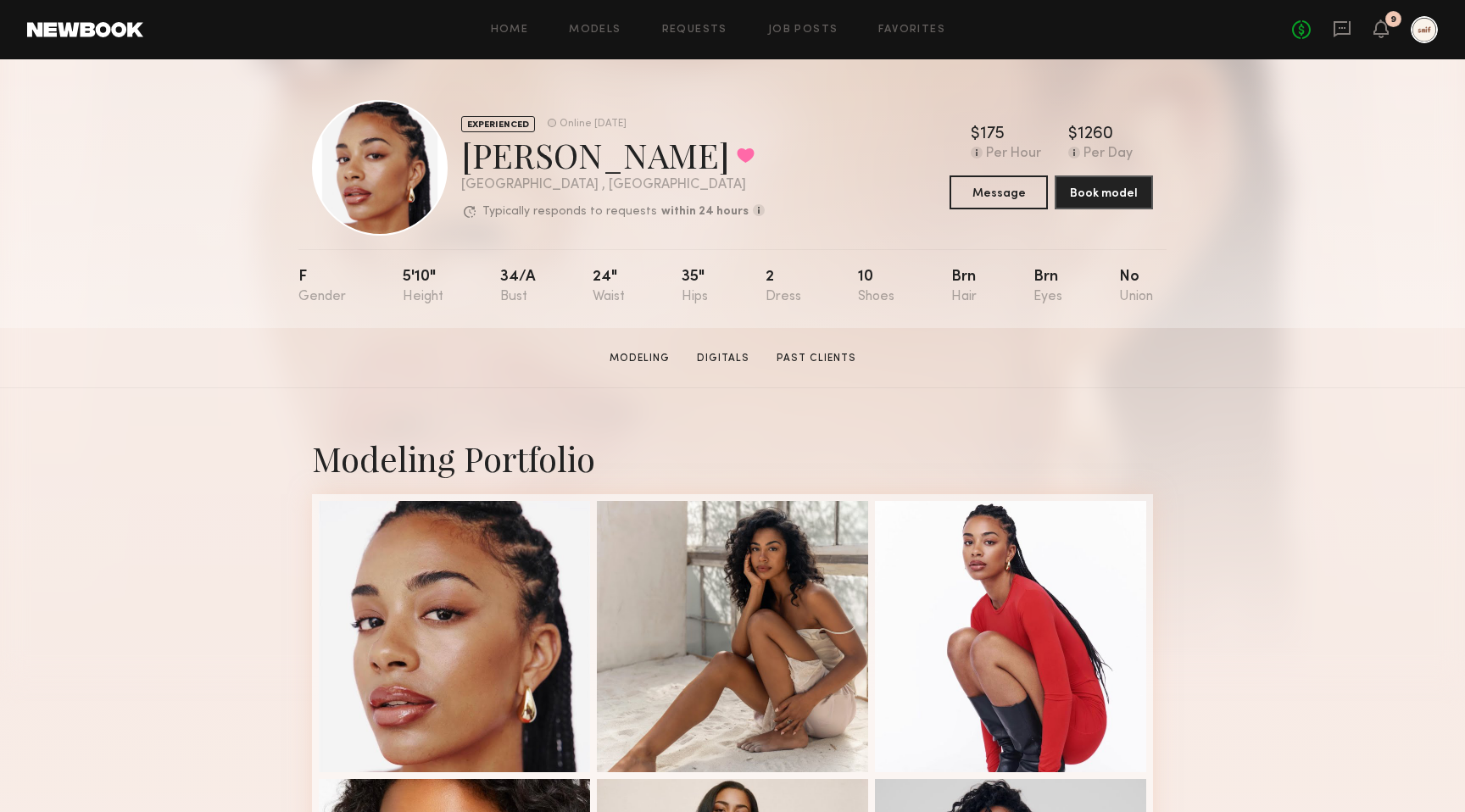
click at [1352, 28] on div "No fees up to $5,000 9" at bounding box center [1365, 29] width 146 height 27
click at [715, 27] on link "Requests" at bounding box center [695, 30] width 65 height 11
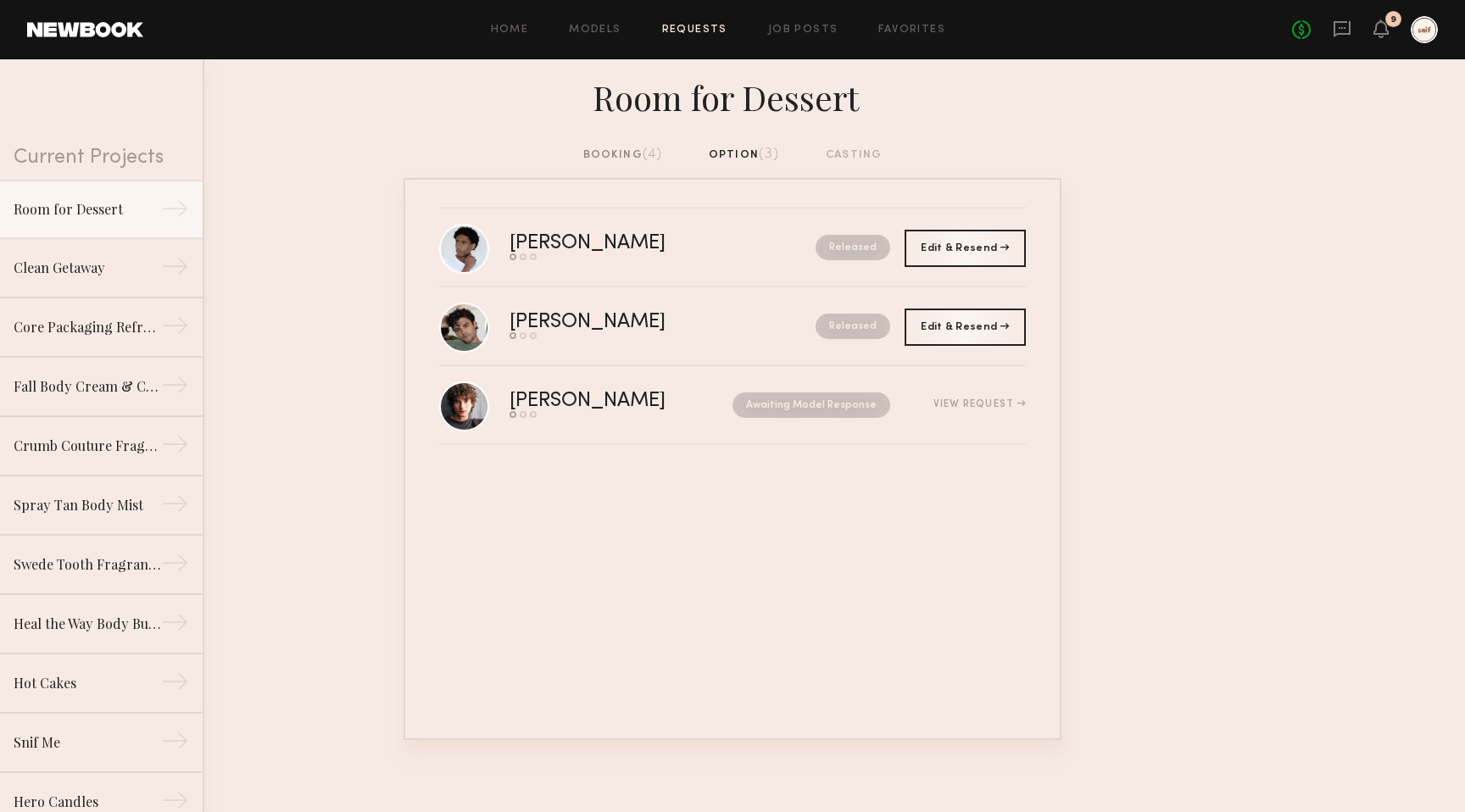
click at [636, 149] on div "booking (4)" at bounding box center [623, 155] width 80 height 19
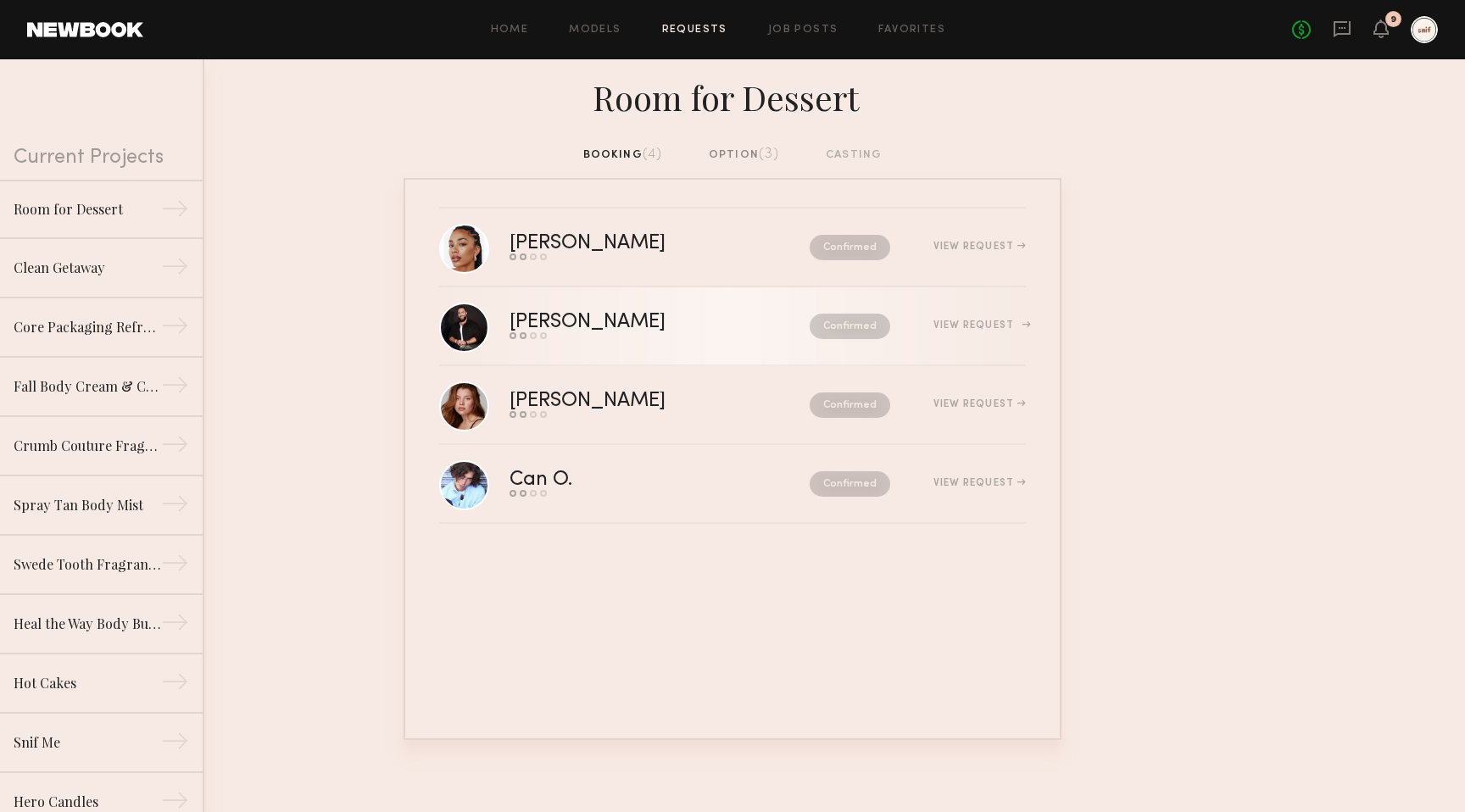
click at [999, 321] on div "View Request" at bounding box center [958, 326] width 135 height 12
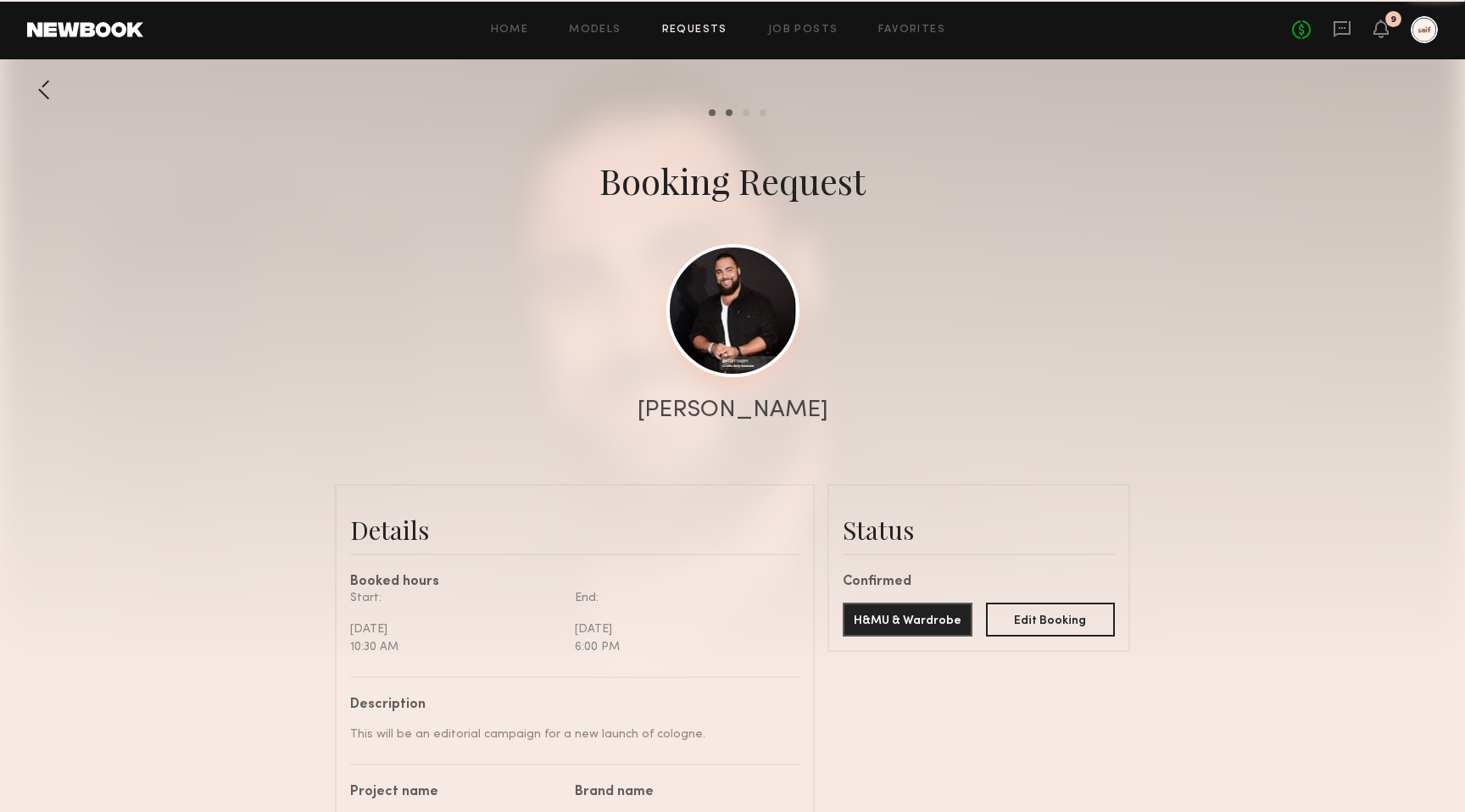
scroll to position [1171, 0]
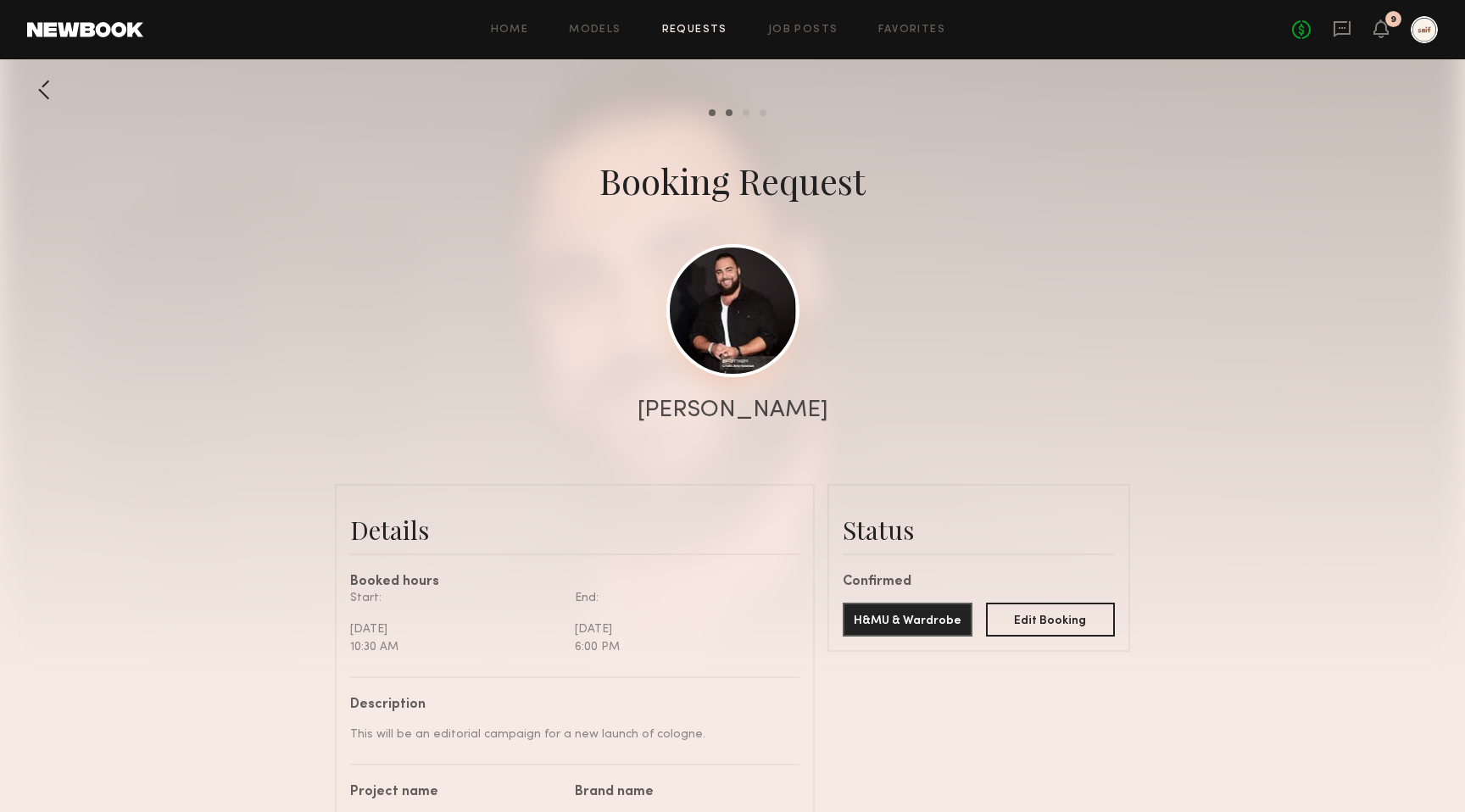
click at [728, 355] on link at bounding box center [732, 310] width 133 height 133
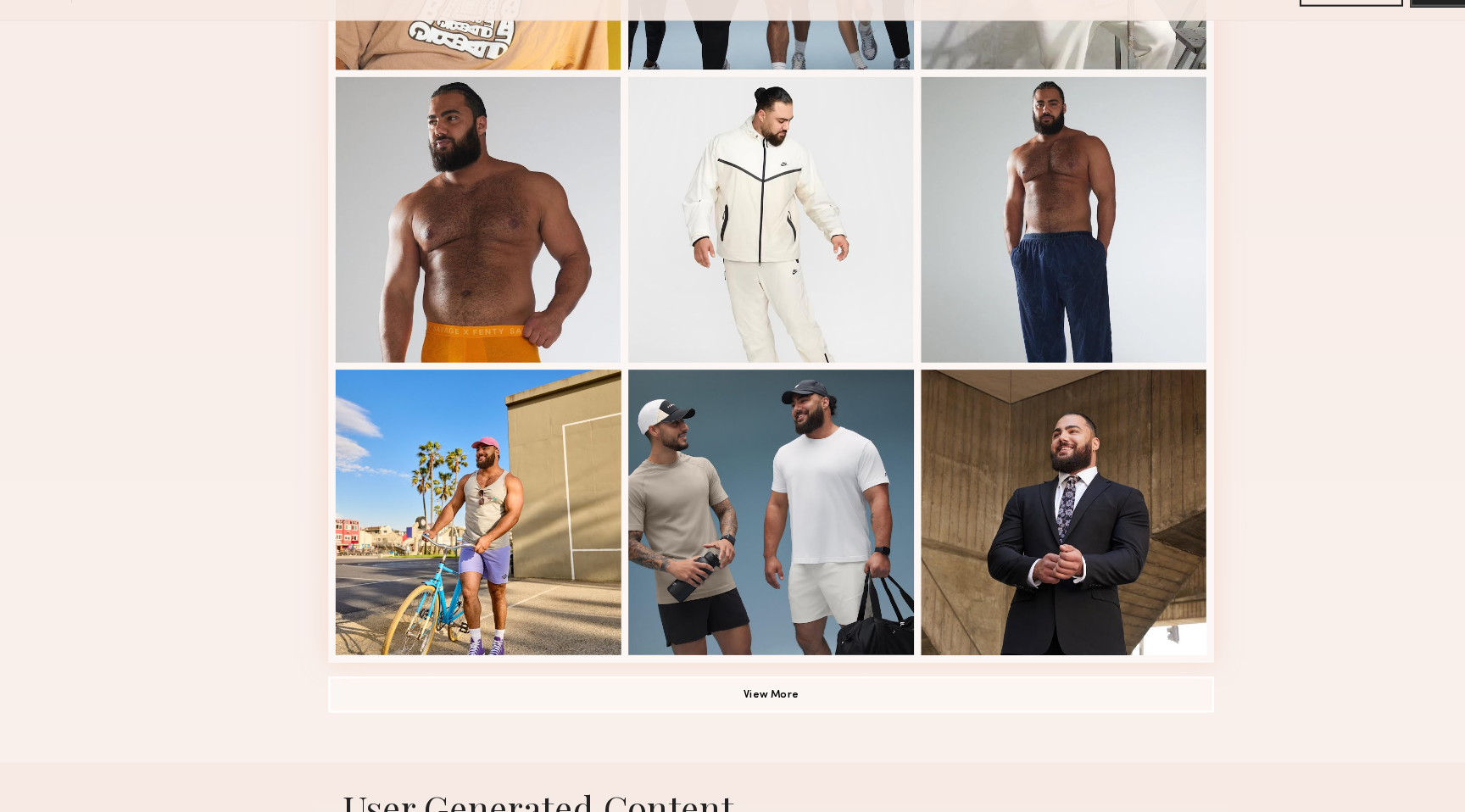
scroll to position [1052, 0]
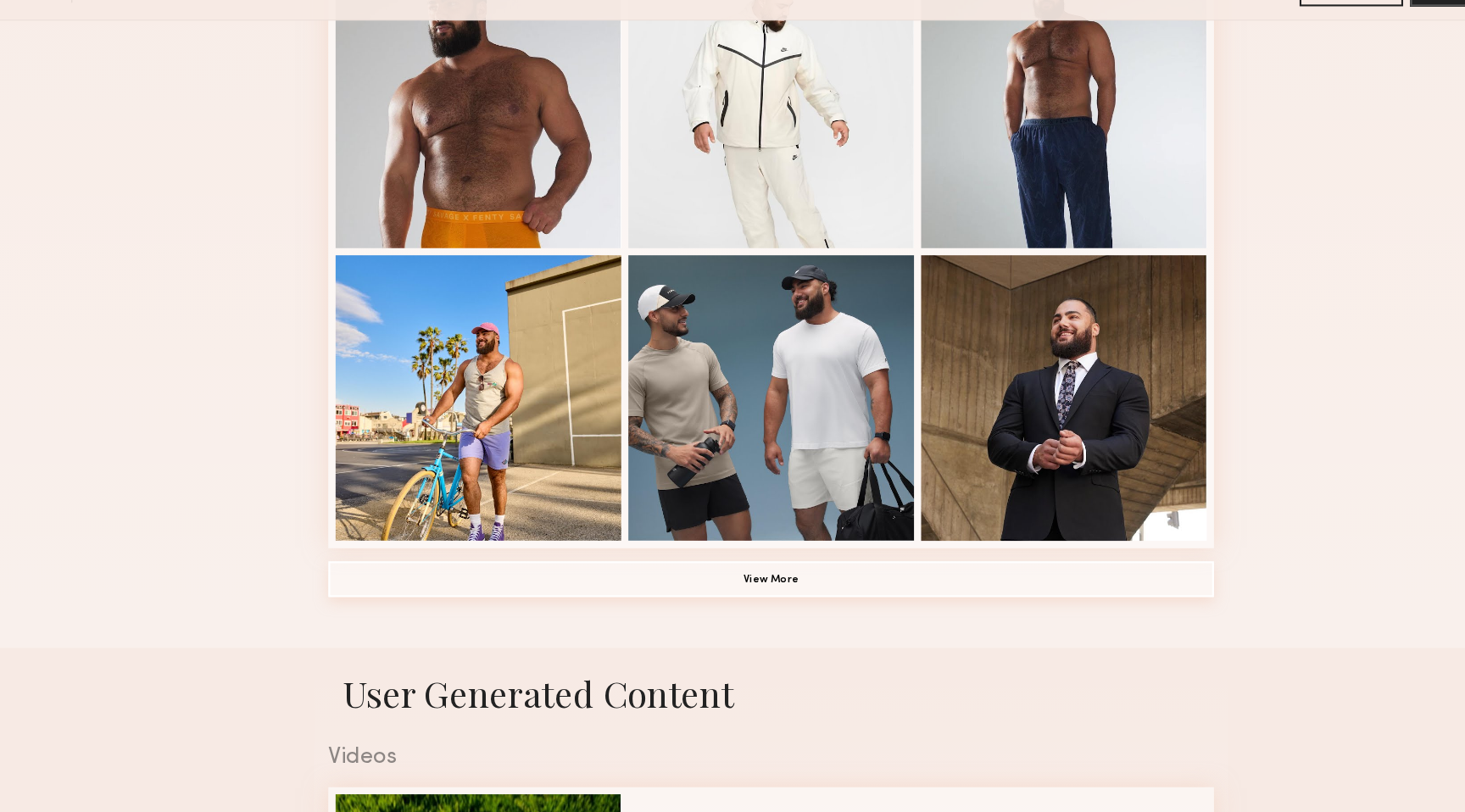
click at [861, 599] on button "View More" at bounding box center [732, 591] width 842 height 34
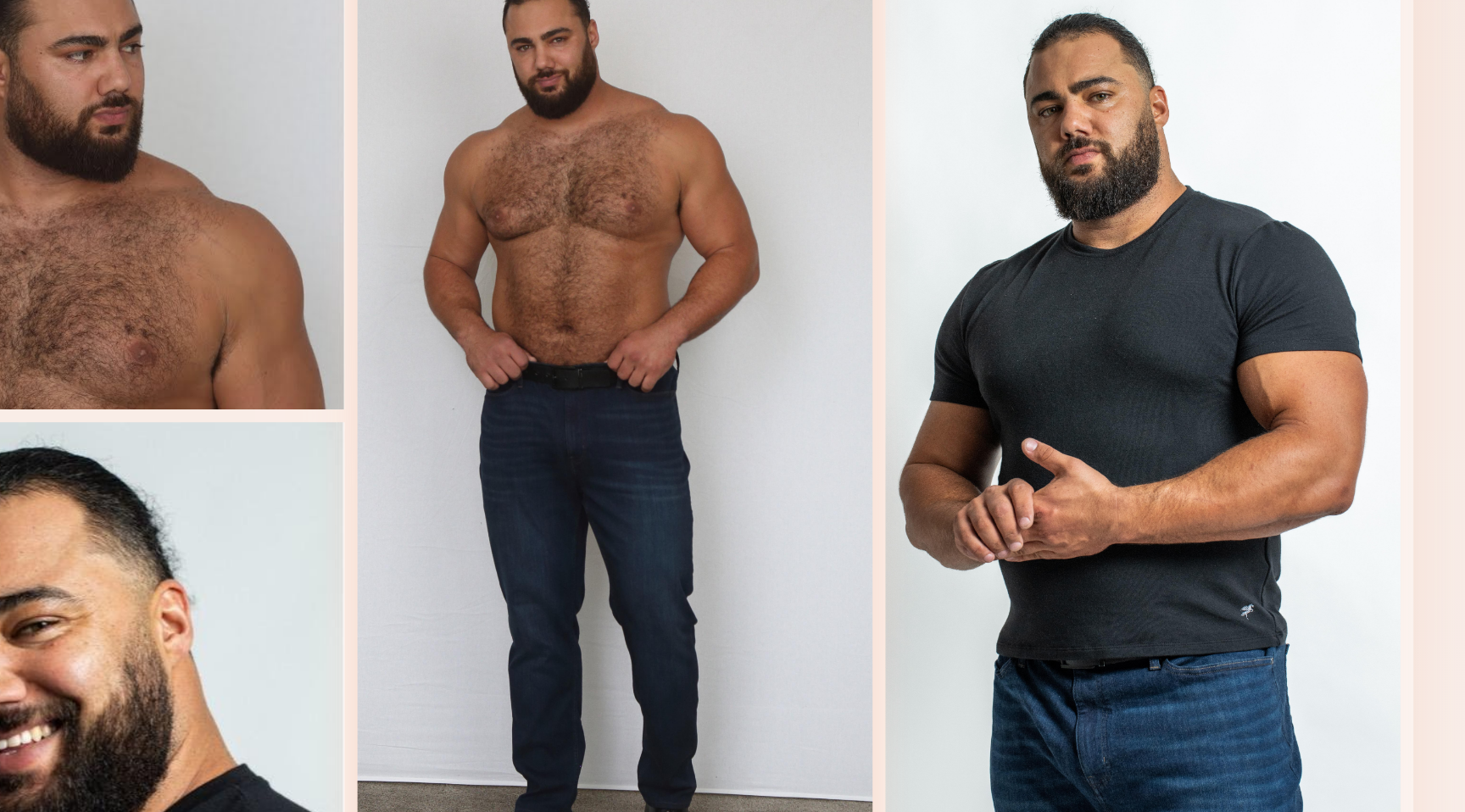
scroll to position [2249, 0]
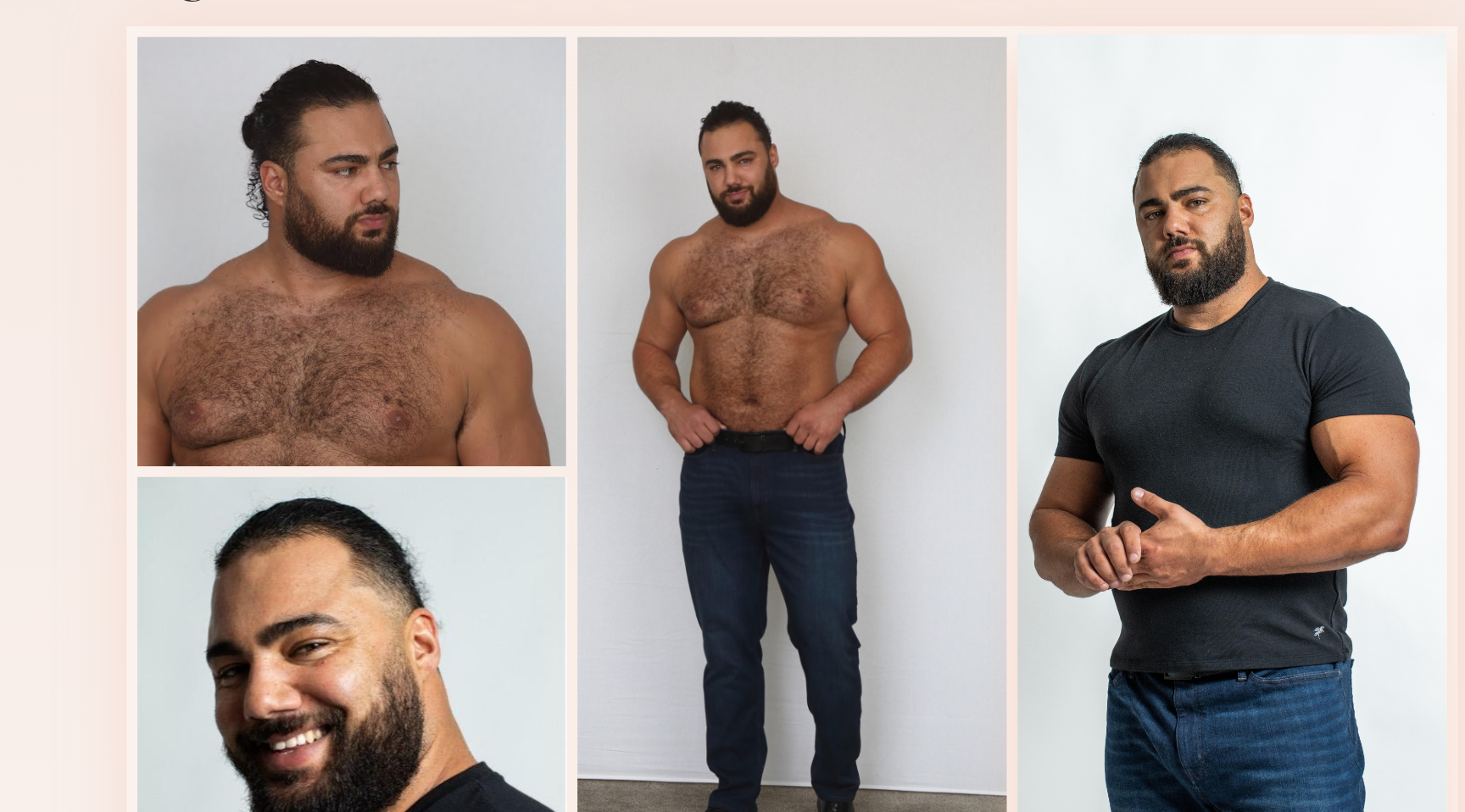
click at [965, 553] on div at bounding box center [1011, 563] width 272 height 549
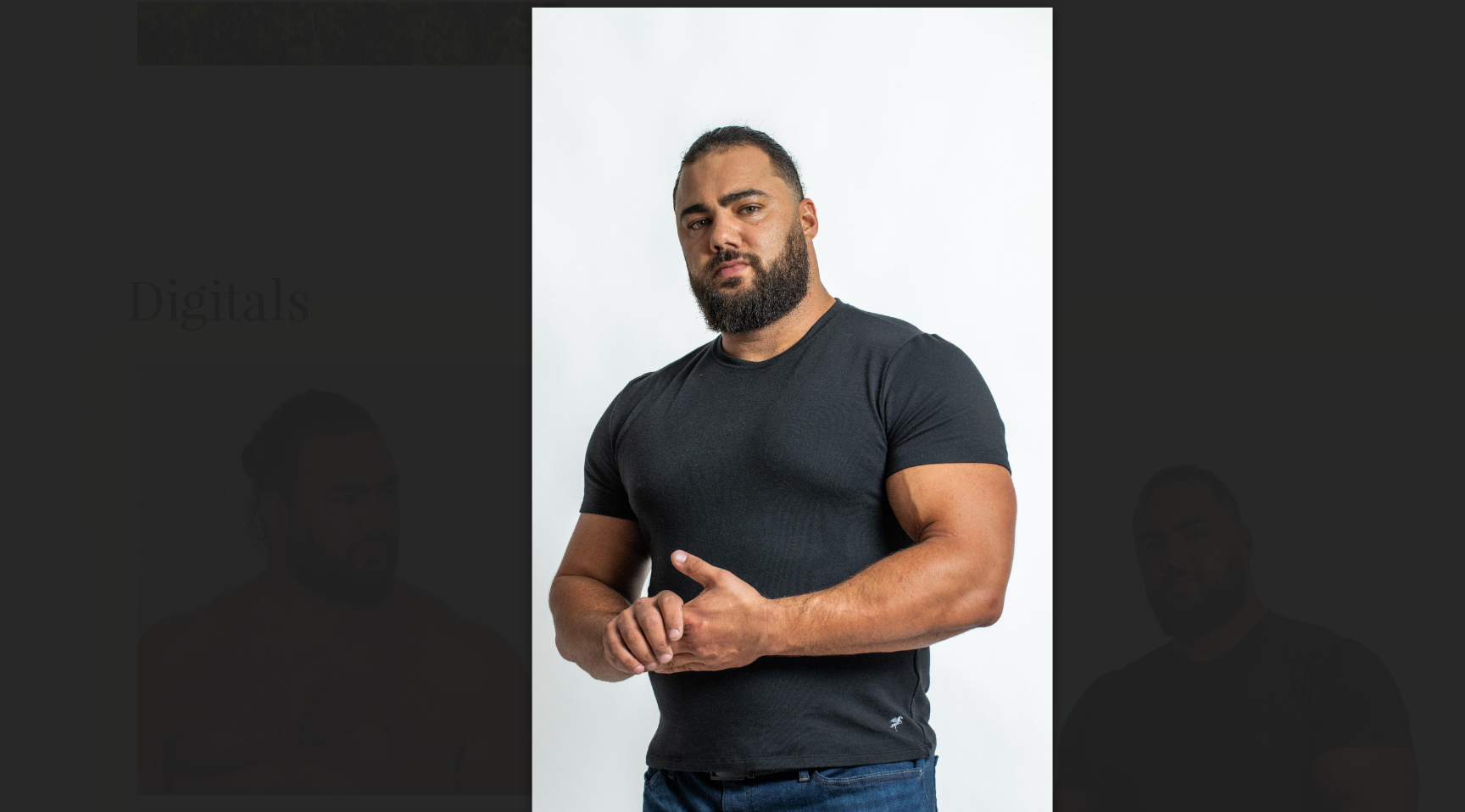
click at [980, 155] on div at bounding box center [732, 392] width 1465 height 731
click at [973, 166] on div at bounding box center [732, 392] width 1465 height 731
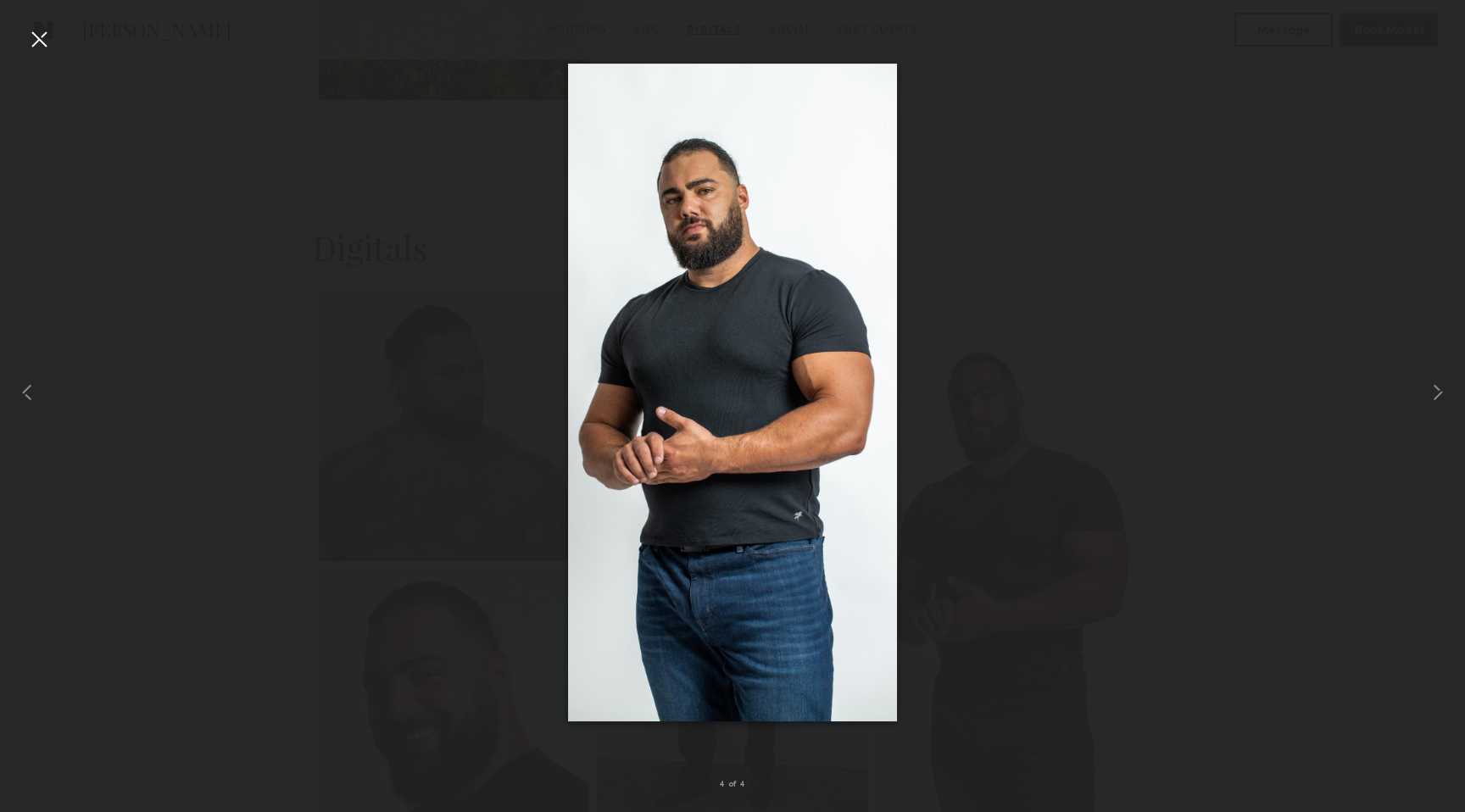
click at [37, 42] on div at bounding box center [39, 39] width 27 height 27
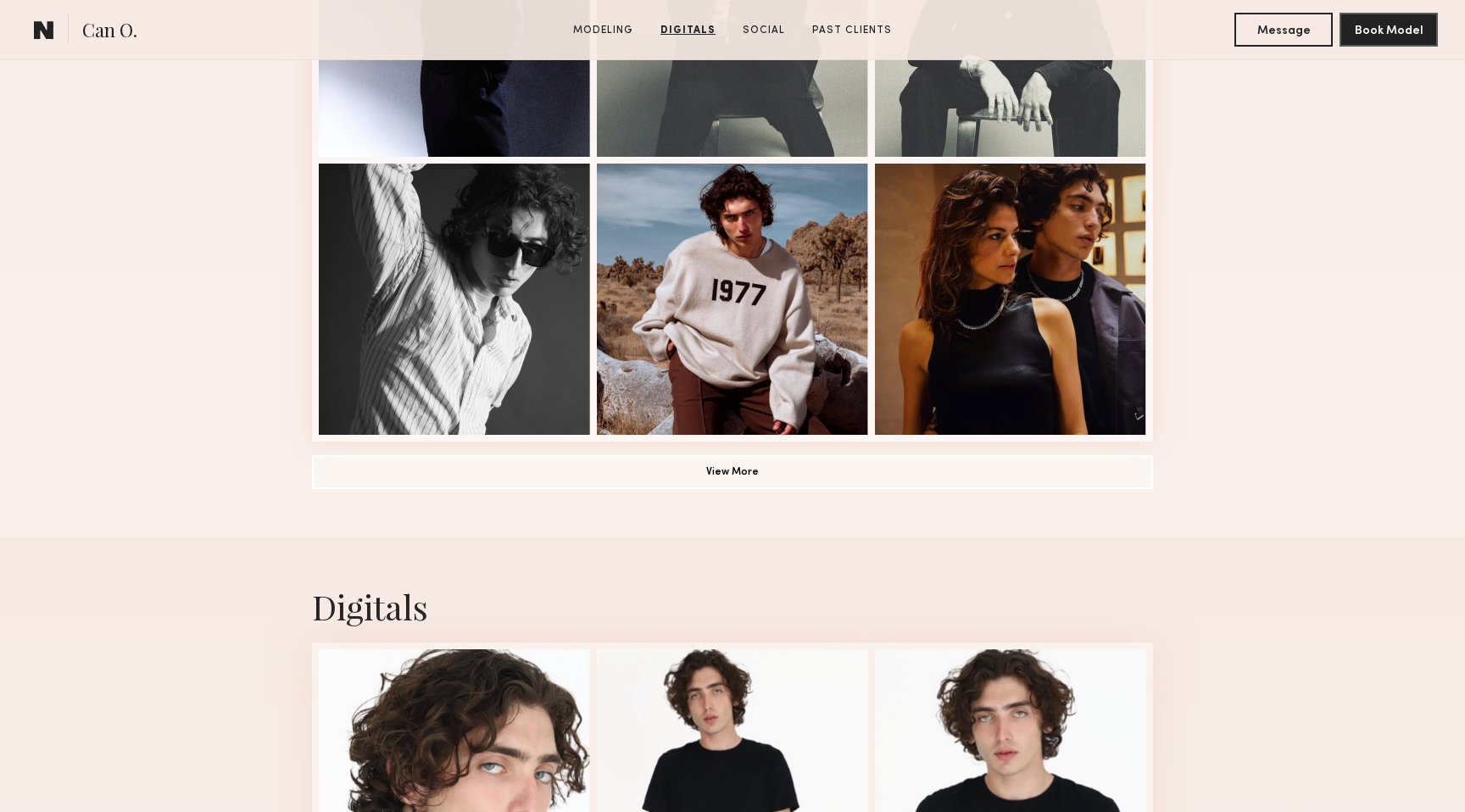
scroll to position [1078, 0]
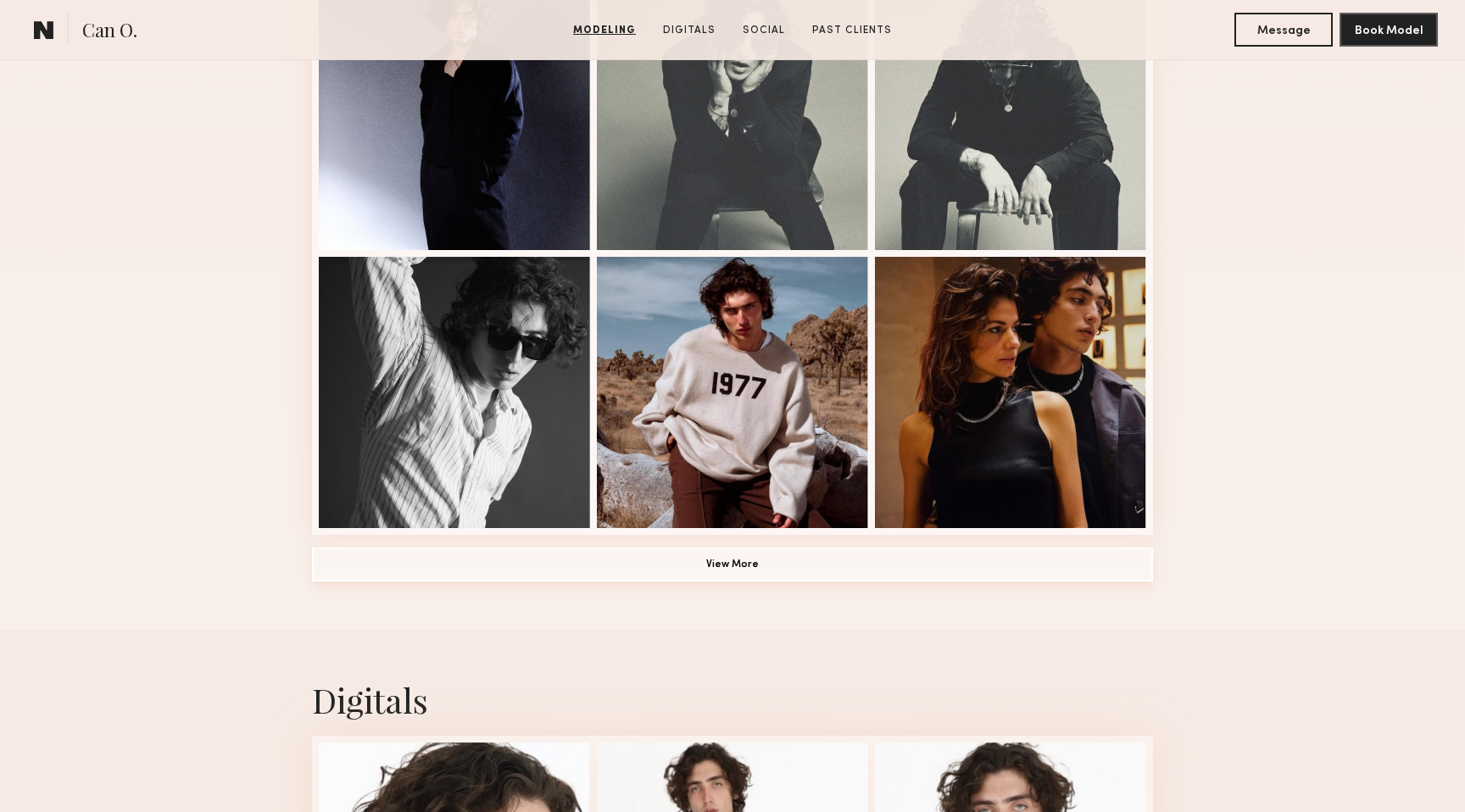
click at [549, 558] on button "View More" at bounding box center [732, 564] width 842 height 34
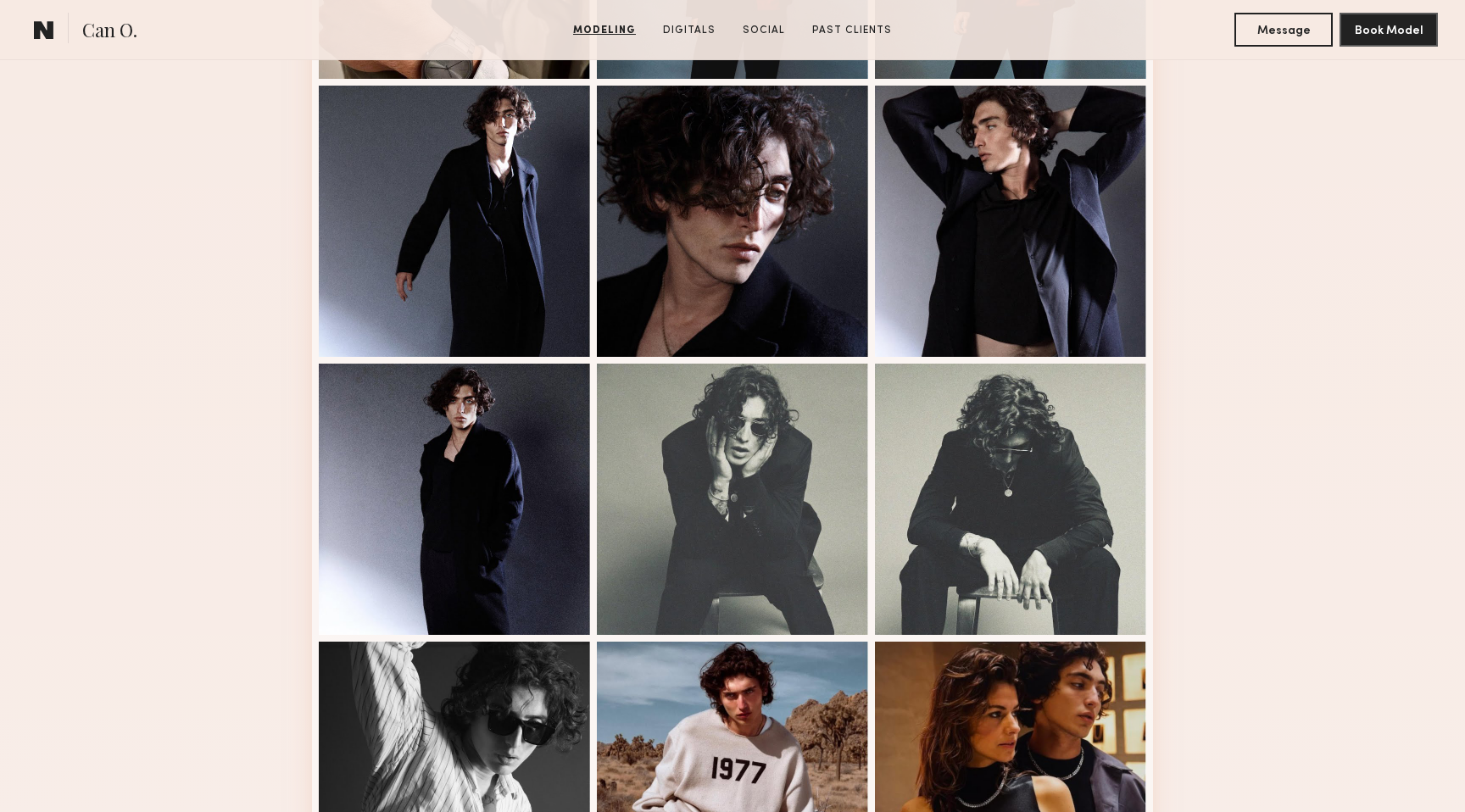
scroll to position [622, 0]
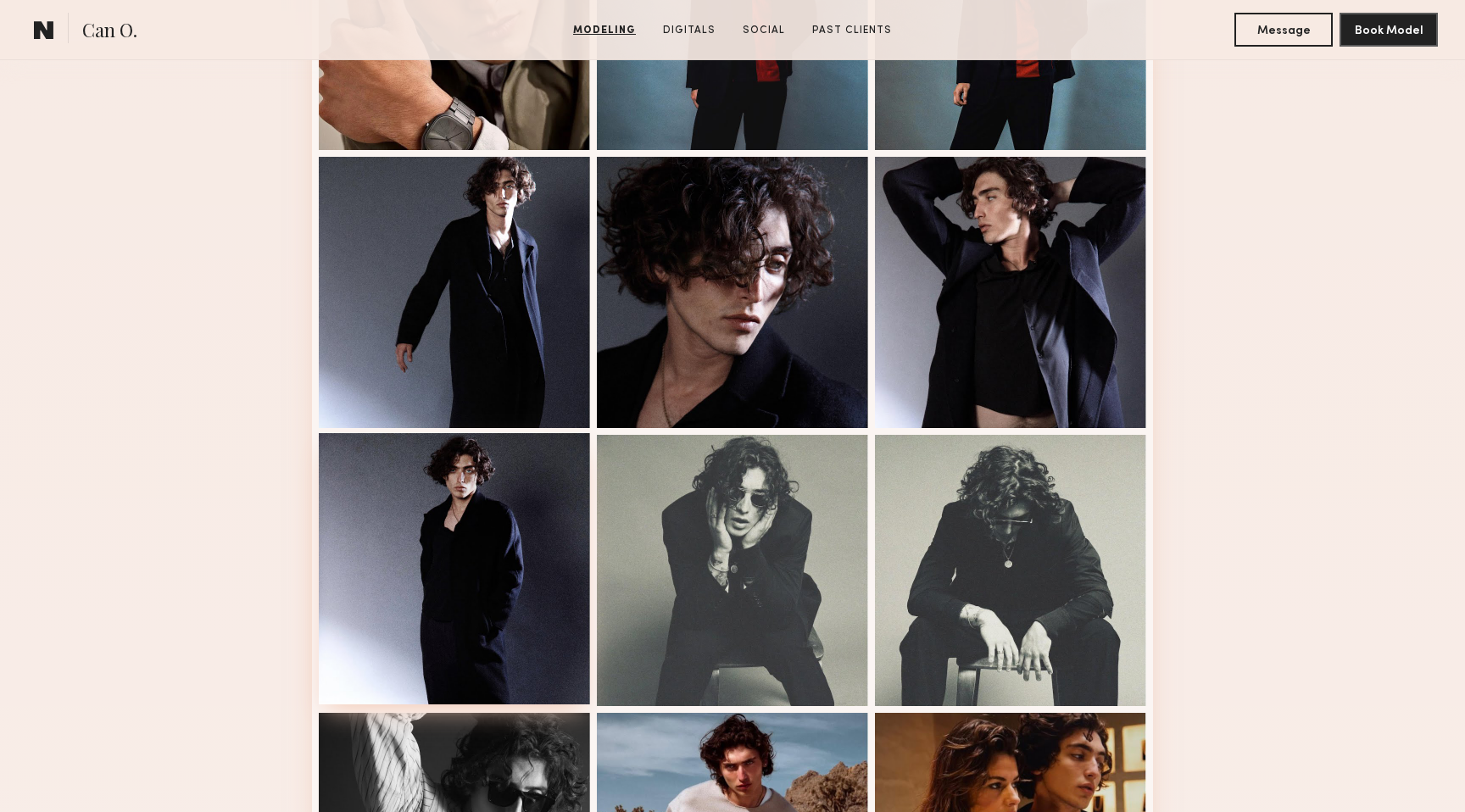
click at [457, 565] on div at bounding box center [454, 569] width 272 height 272
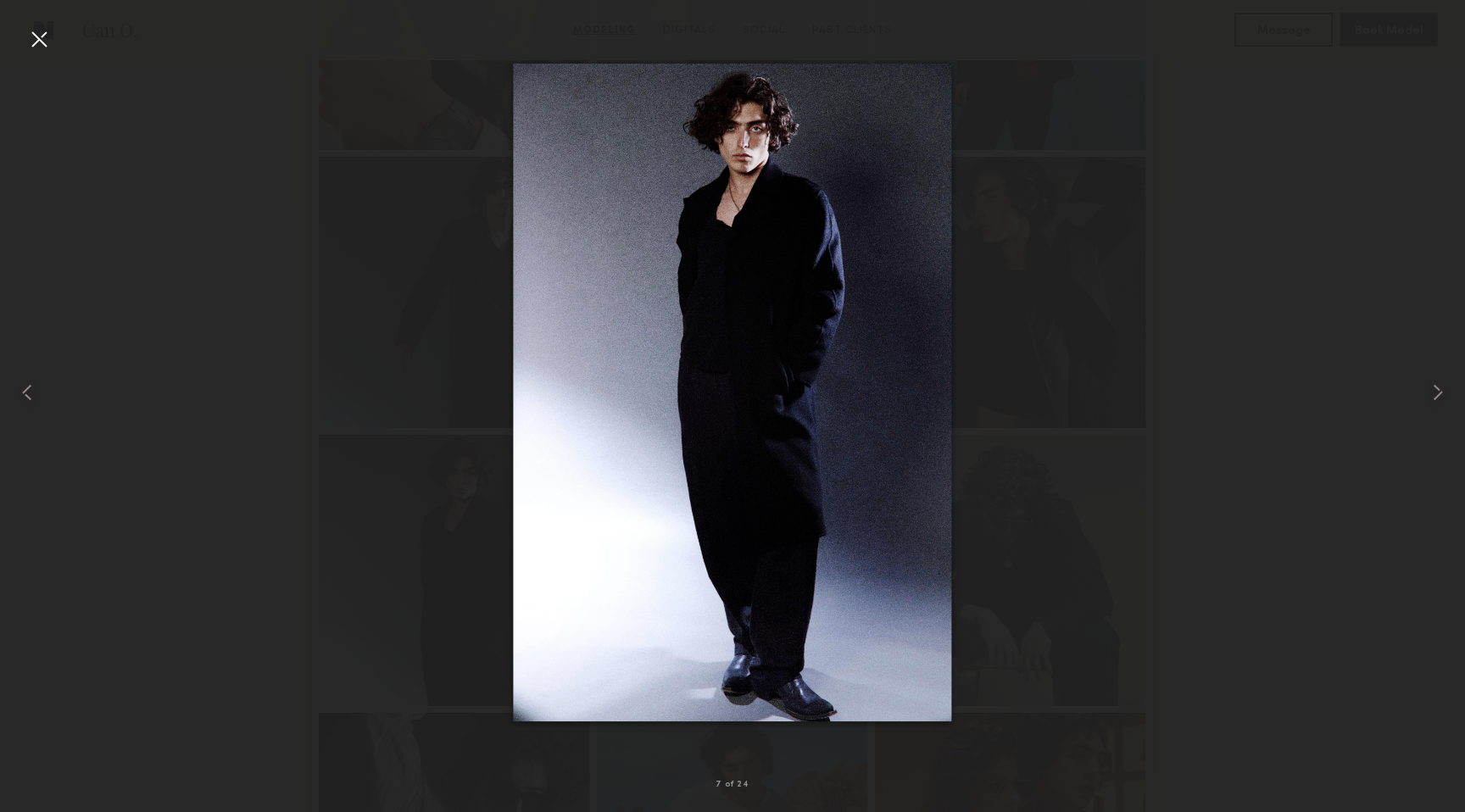
click at [34, 45] on div at bounding box center [39, 39] width 27 height 27
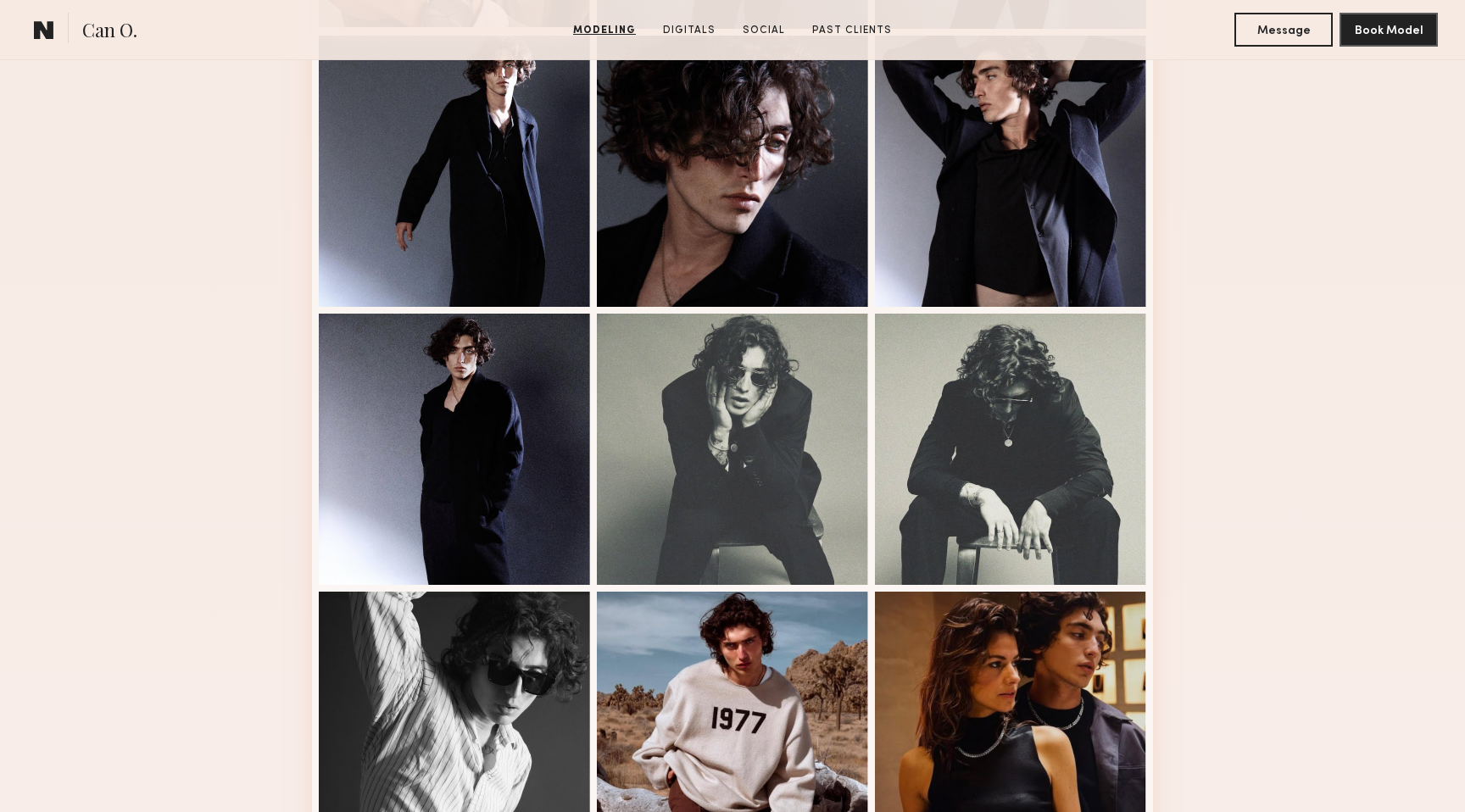
scroll to position [710, 0]
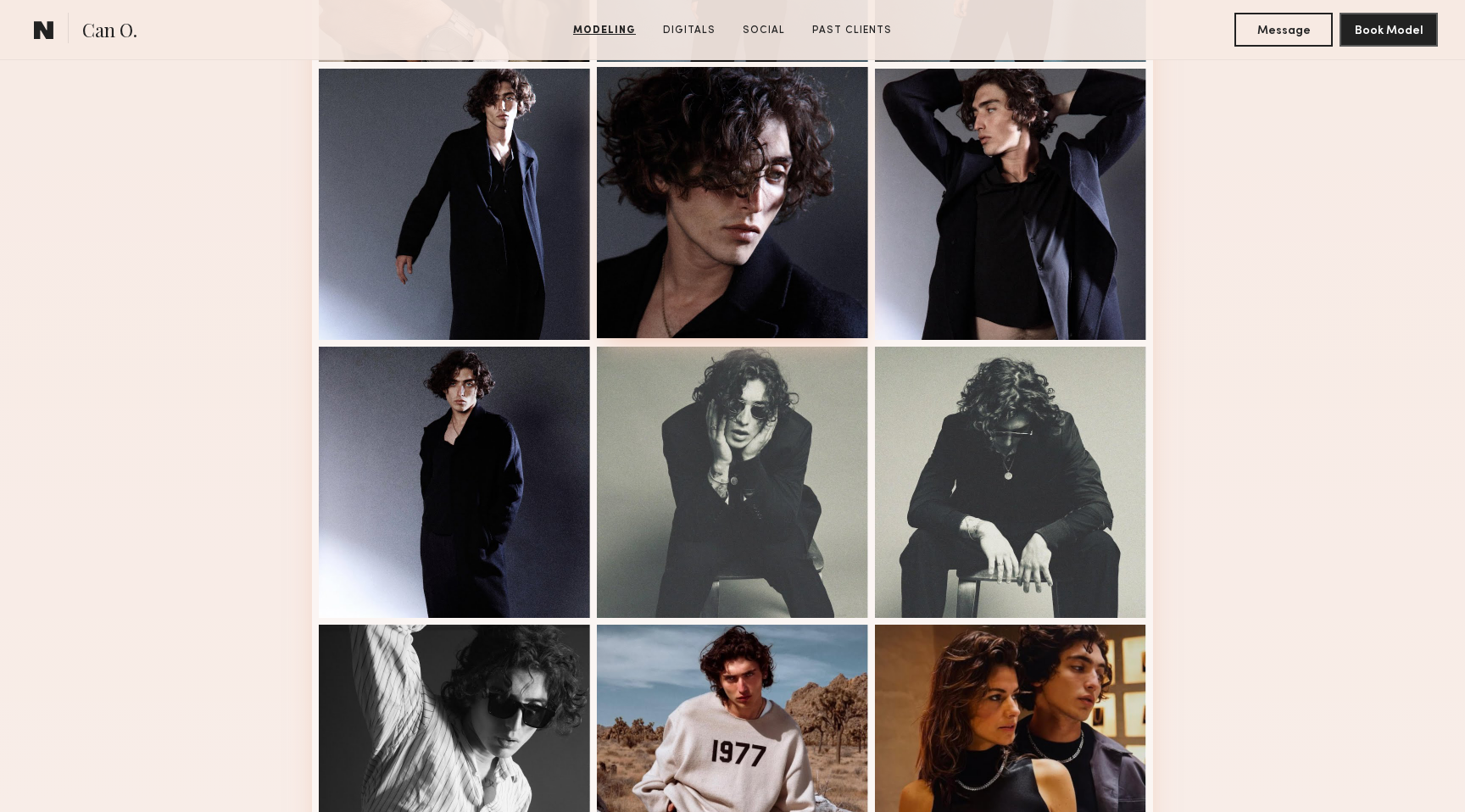
click at [720, 202] on div at bounding box center [732, 202] width 272 height 272
